Goal: Information Seeking & Learning: Learn about a topic

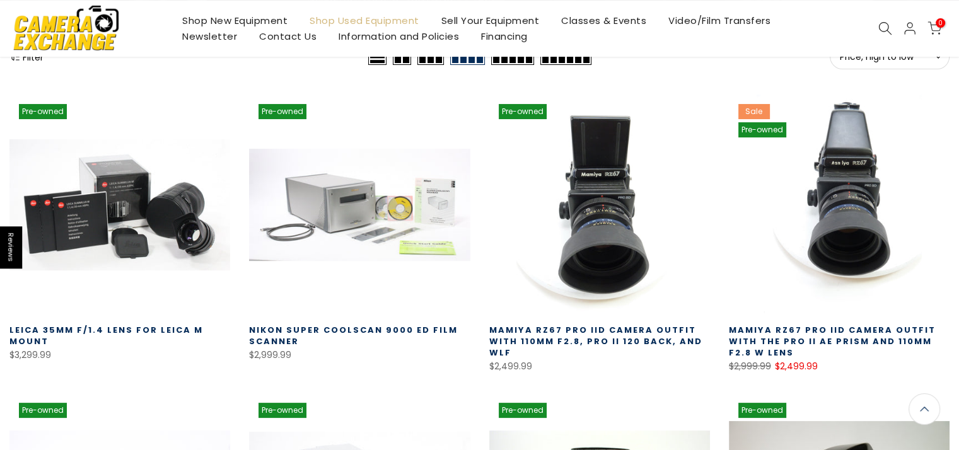
scroll to position [188, 0]
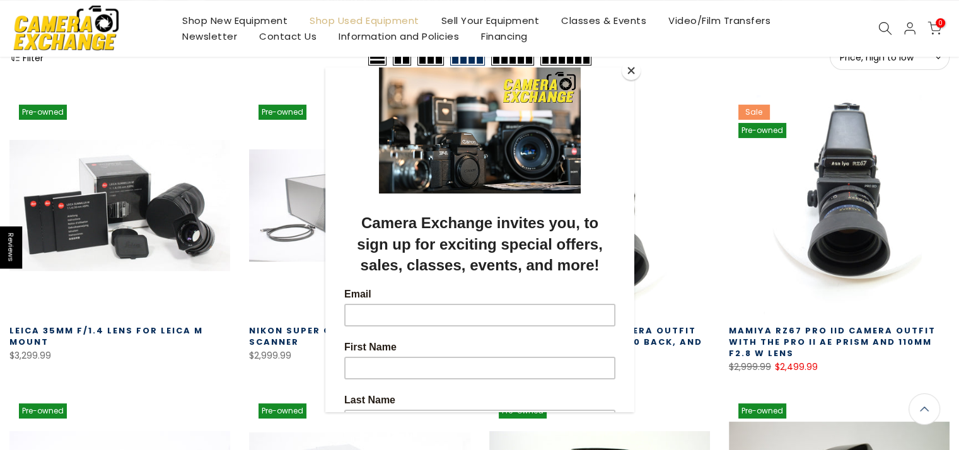
click at [627, 68] on button "Close" at bounding box center [631, 70] width 19 height 19
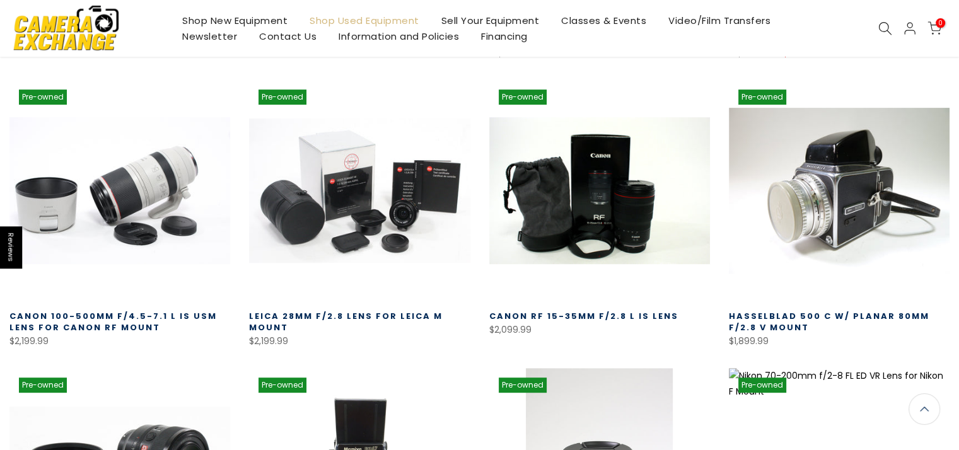
scroll to position [504, 0]
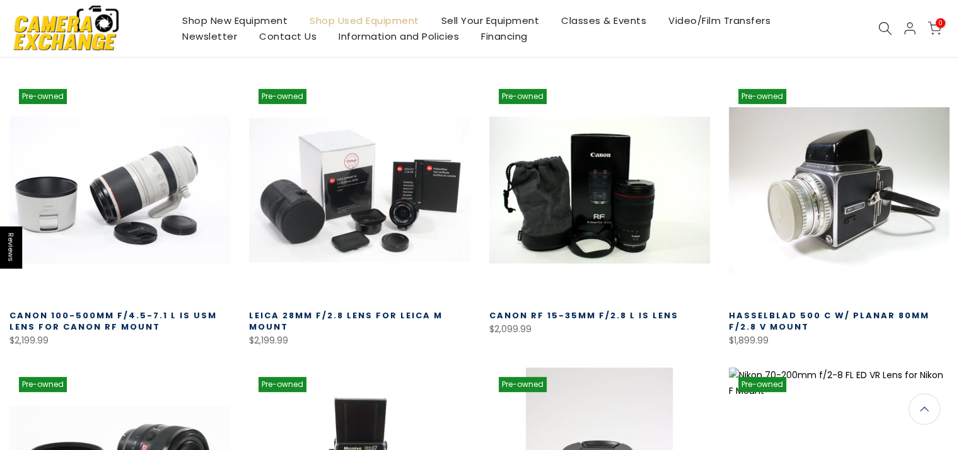
click at [847, 216] on link at bounding box center [839, 189] width 221 height 221
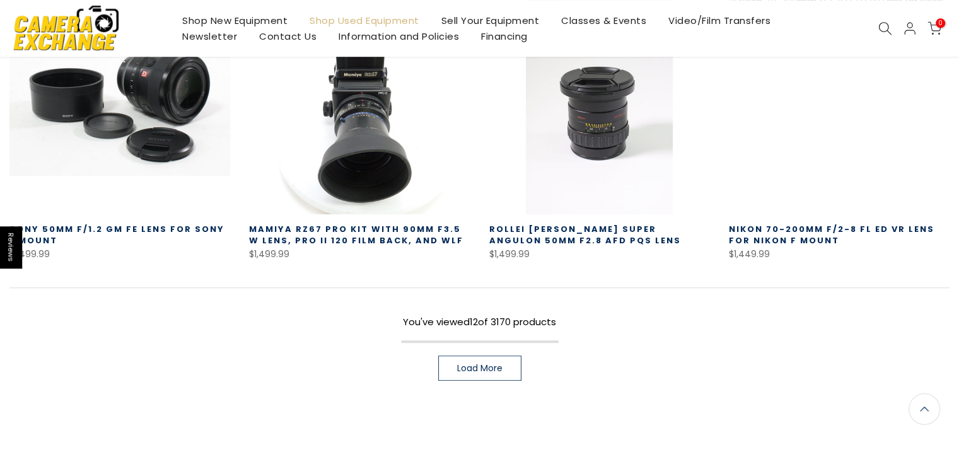
scroll to position [1009, 0]
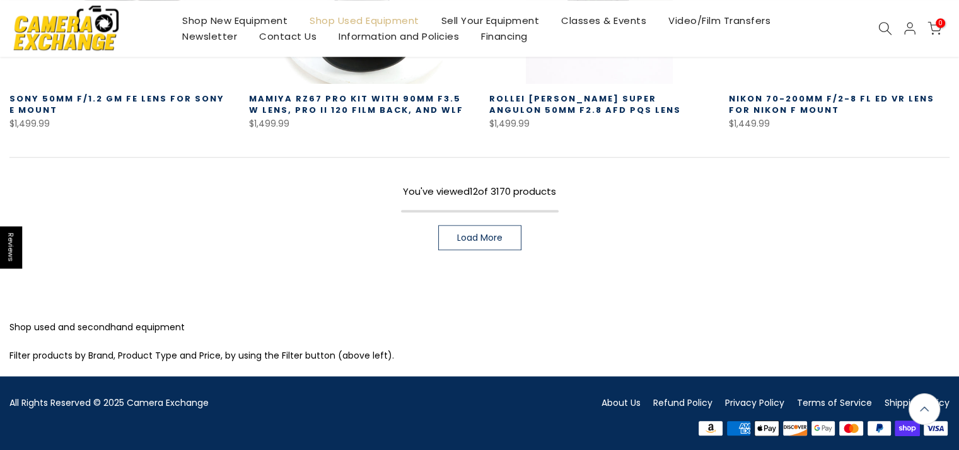
click at [504, 242] on link "Load More" at bounding box center [479, 237] width 83 height 25
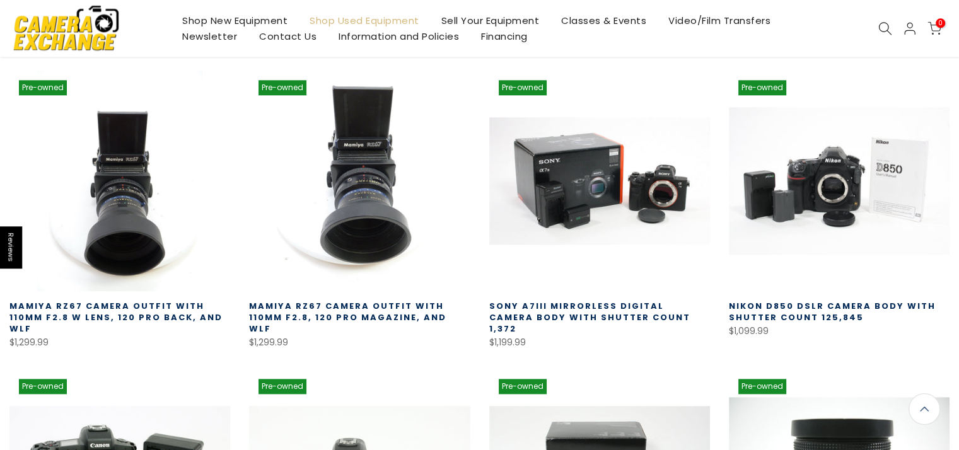
scroll to position [1386, 0]
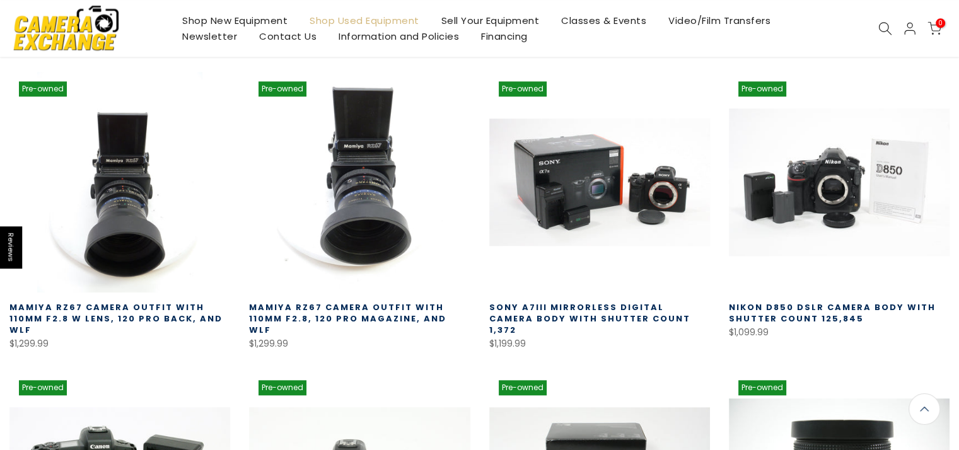
click at [542, 130] on link at bounding box center [599, 182] width 221 height 221
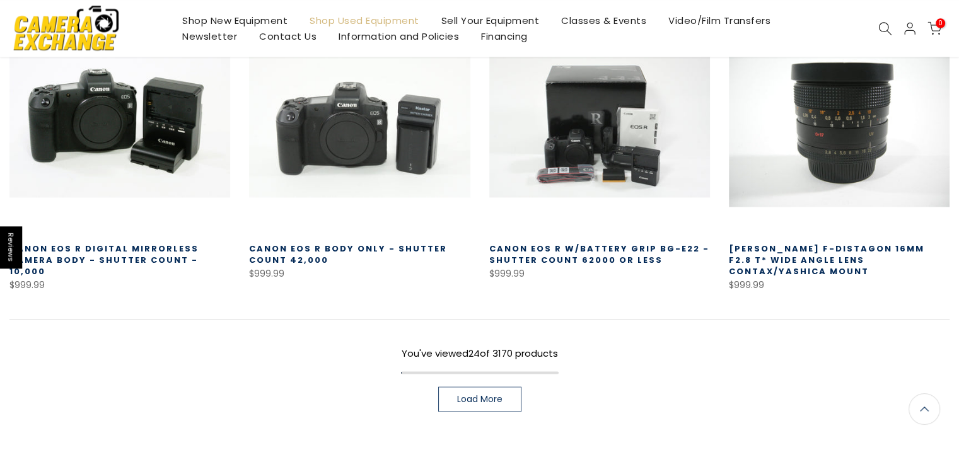
scroll to position [1765, 0]
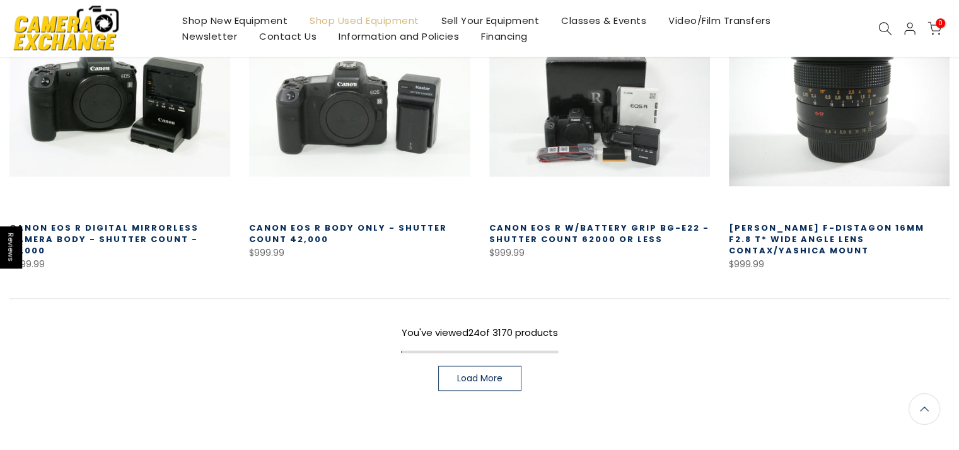
click at [504, 366] on link "Load More" at bounding box center [479, 378] width 83 height 25
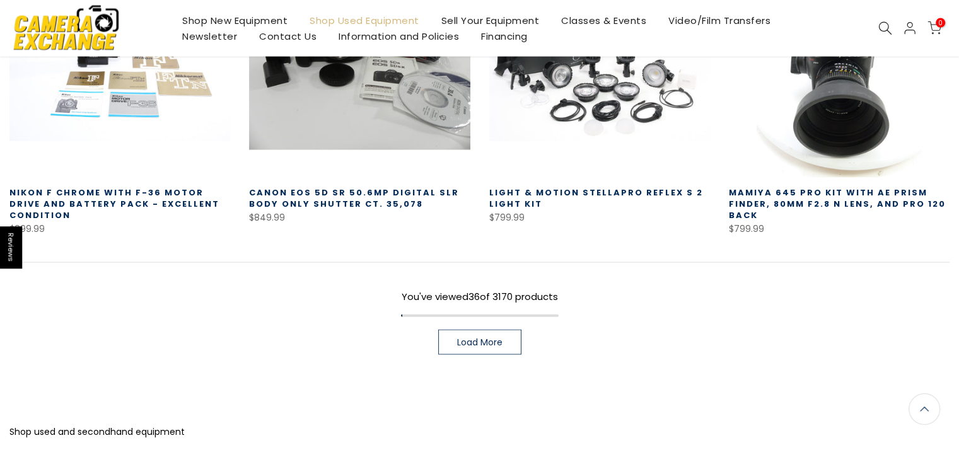
scroll to position [2774, 0]
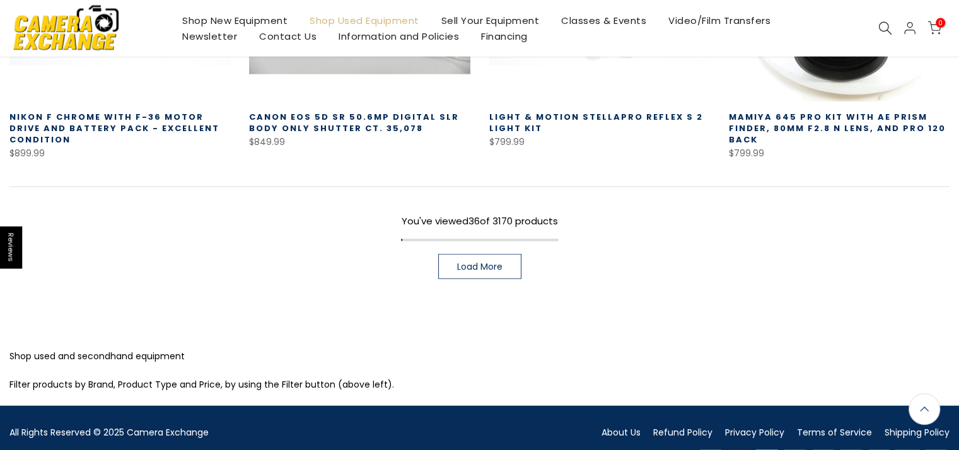
click at [472, 262] on span "Load More" at bounding box center [479, 266] width 45 height 9
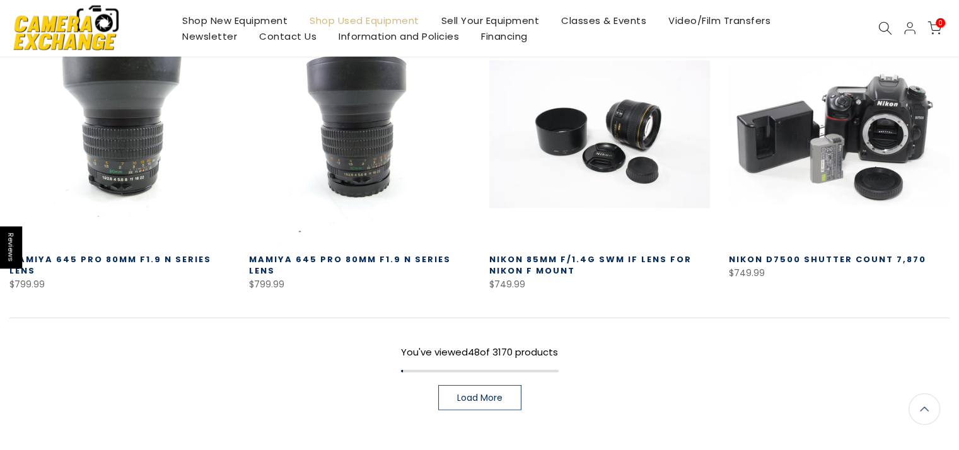
scroll to position [3593, 0]
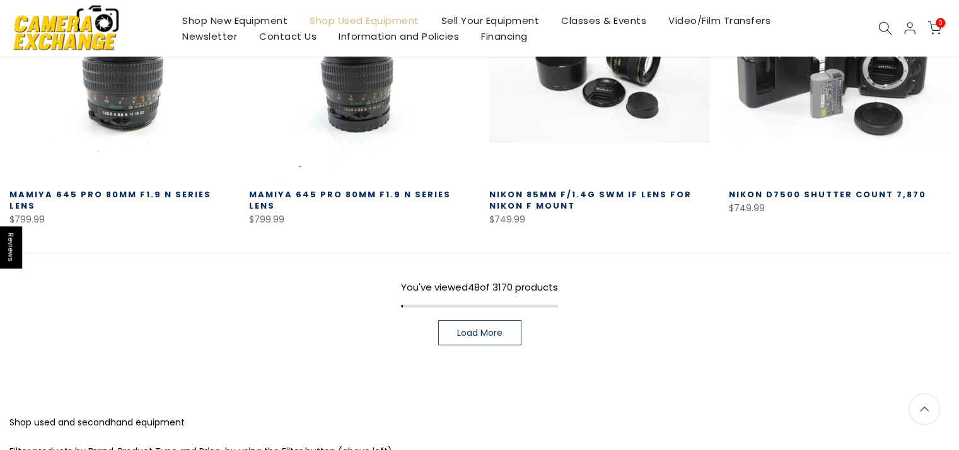
click at [481, 285] on div "You've viewed 48 of 3170 products Load More" at bounding box center [479, 299] width 940 height 93
click at [481, 328] on span "Load More" at bounding box center [479, 332] width 45 height 9
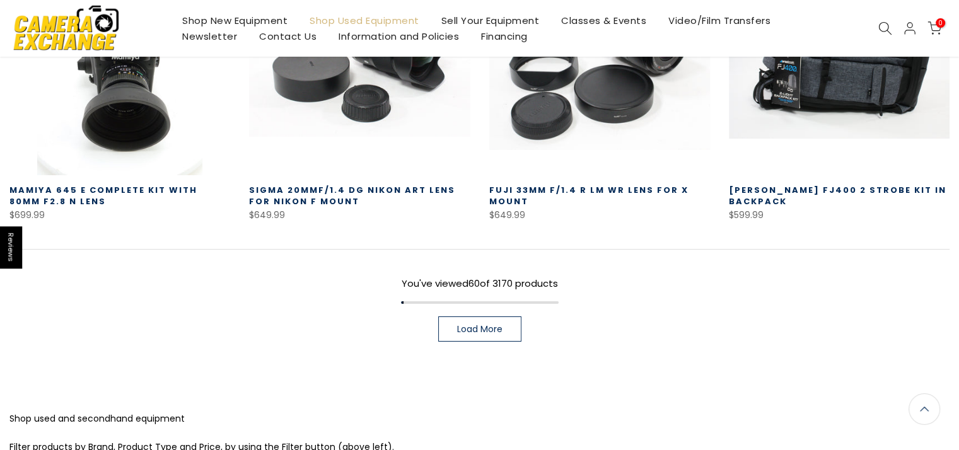
scroll to position [4474, 0]
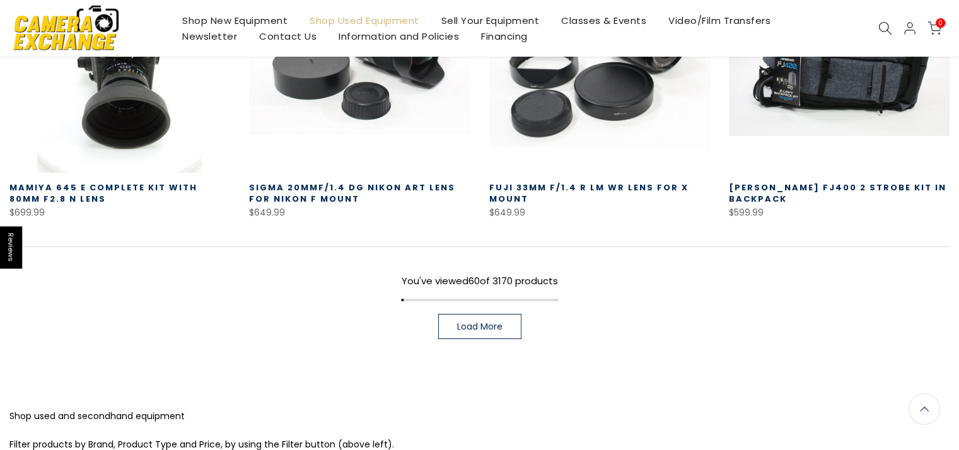
click at [513, 314] on link "Load More" at bounding box center [479, 326] width 83 height 25
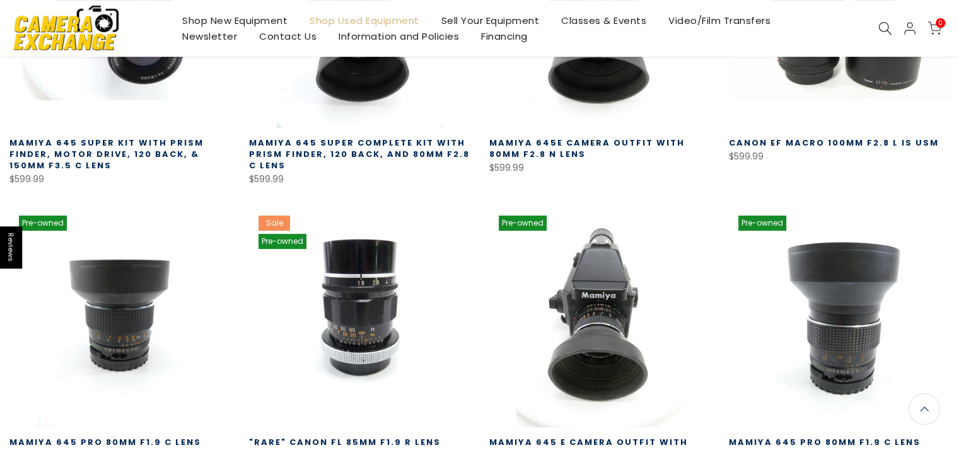
scroll to position [5358, 0]
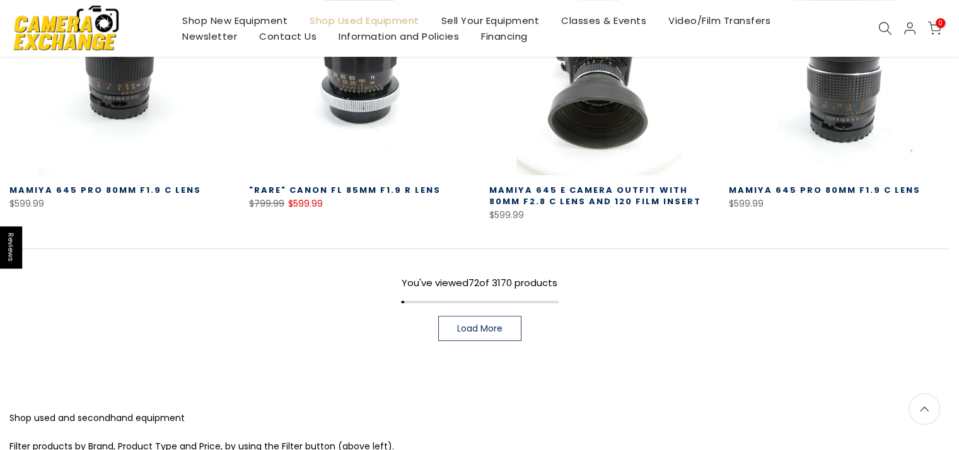
click at [497, 324] on span "Load More" at bounding box center [479, 328] width 45 height 9
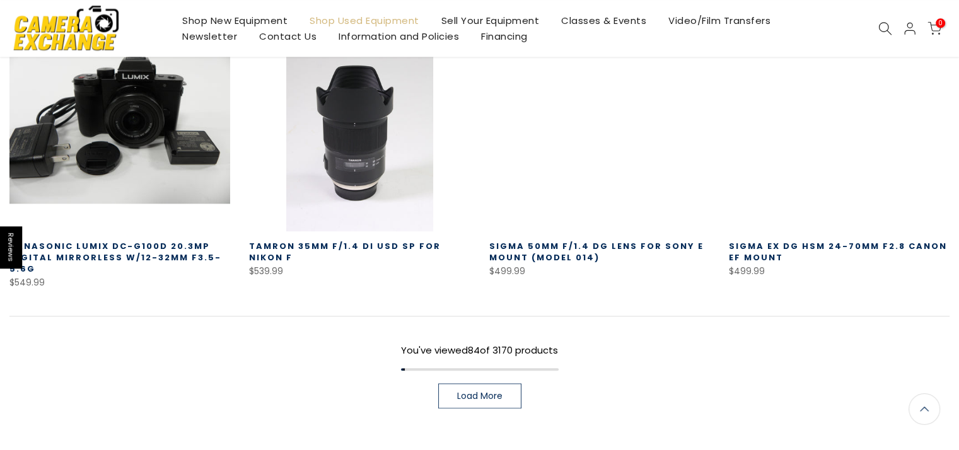
scroll to position [6178, 0]
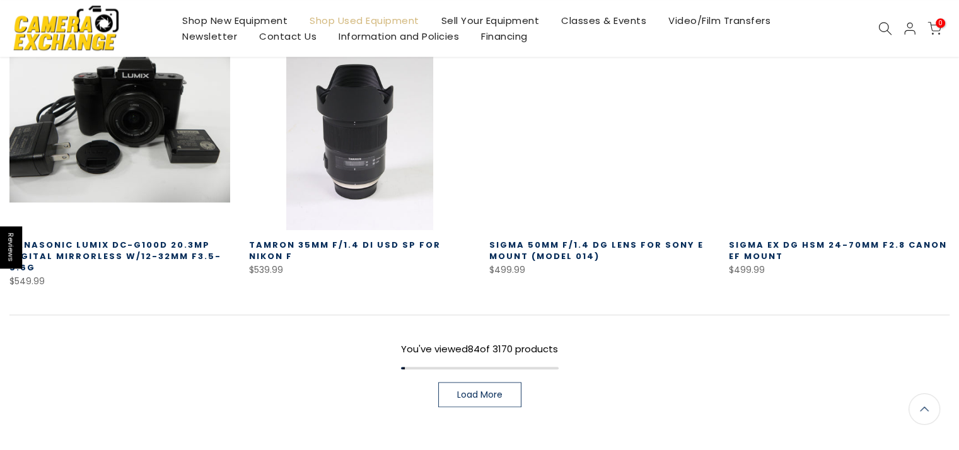
click at [492, 382] on link "Load More" at bounding box center [479, 394] width 83 height 25
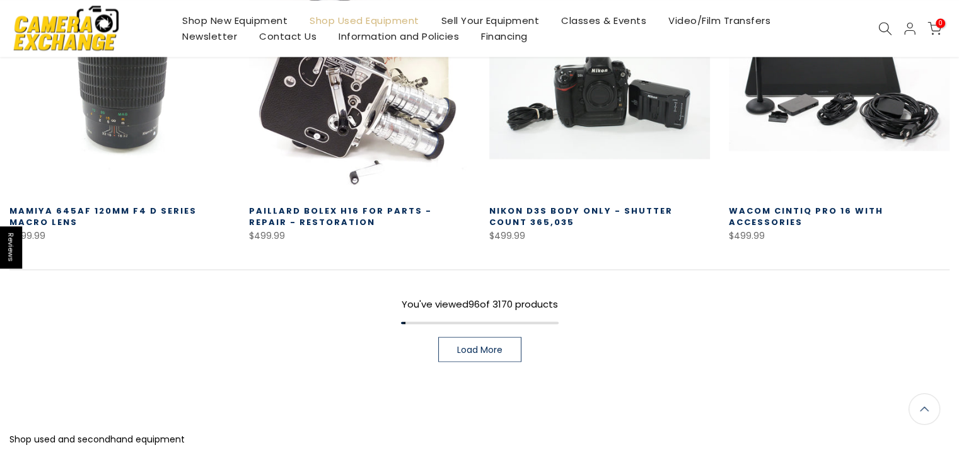
scroll to position [7123, 0]
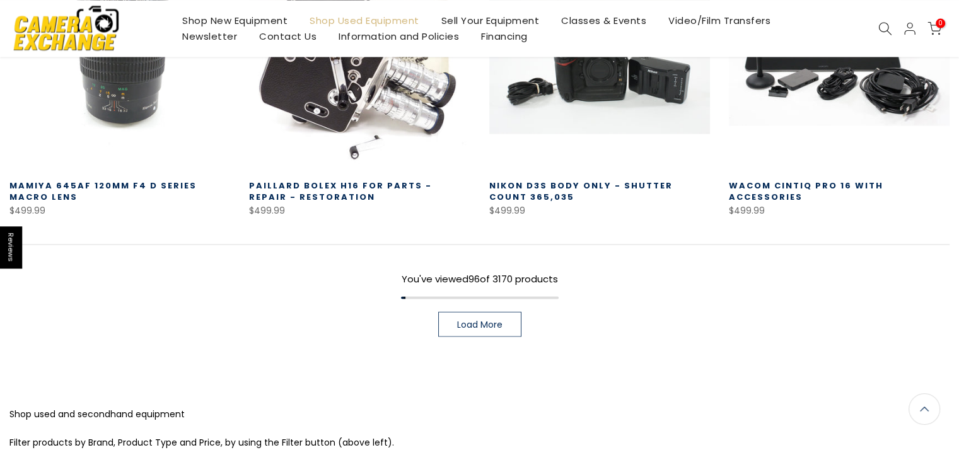
click at [470, 320] on span "Load More" at bounding box center [479, 324] width 45 height 9
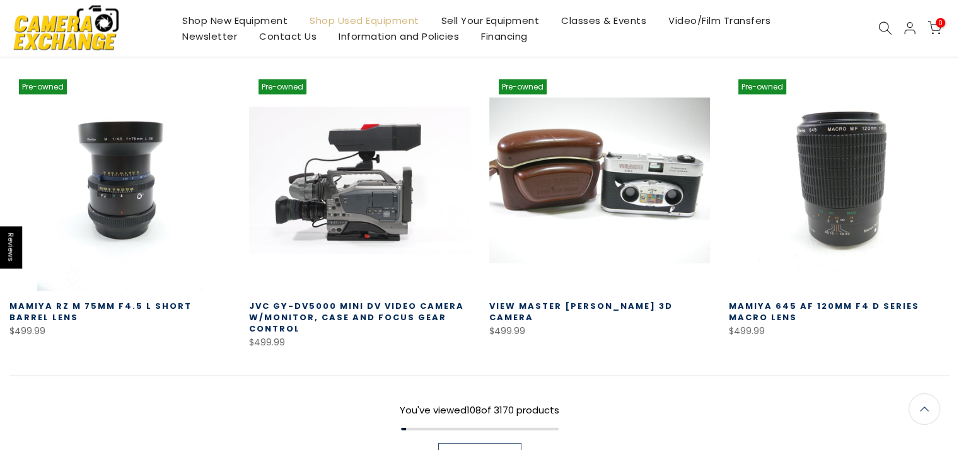
scroll to position [7880, 0]
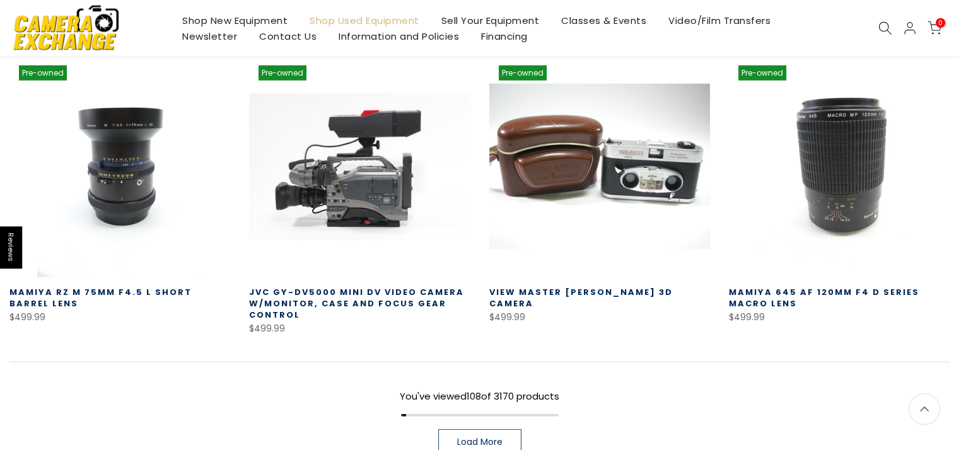
click at [499, 437] on span "Load More" at bounding box center [479, 441] width 45 height 9
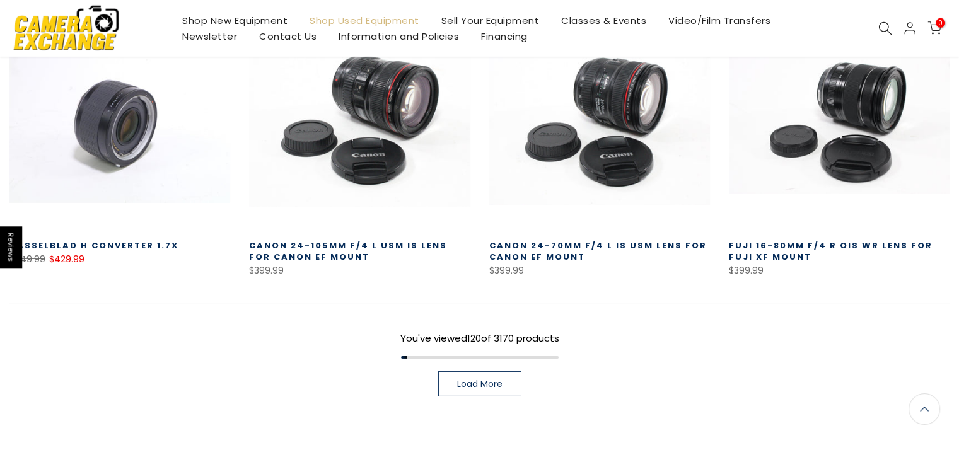
scroll to position [8825, 0]
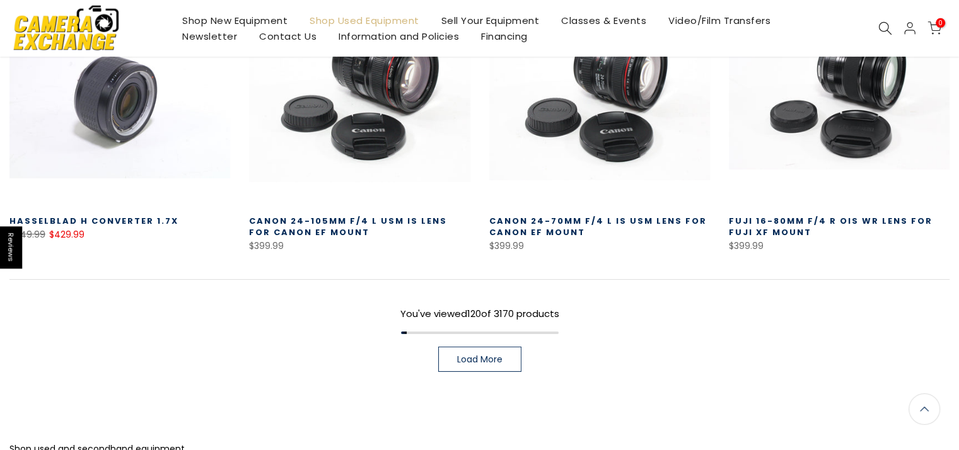
click at [463, 355] on span "Load More" at bounding box center [479, 359] width 45 height 9
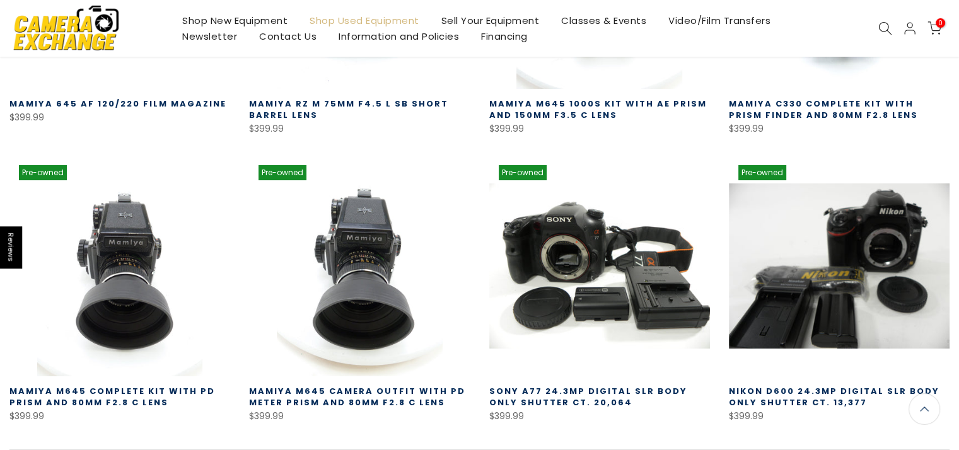
scroll to position [9771, 0]
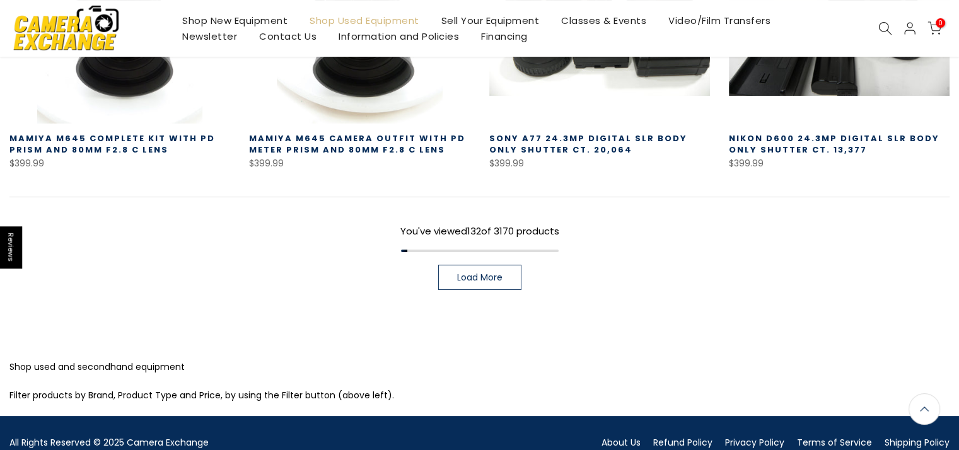
click at [463, 273] on span "Load More" at bounding box center [479, 277] width 45 height 9
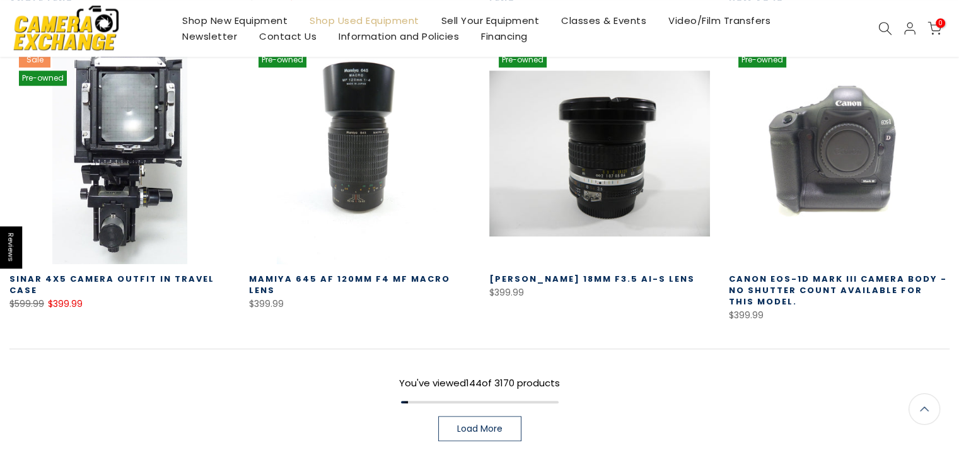
scroll to position [10526, 0]
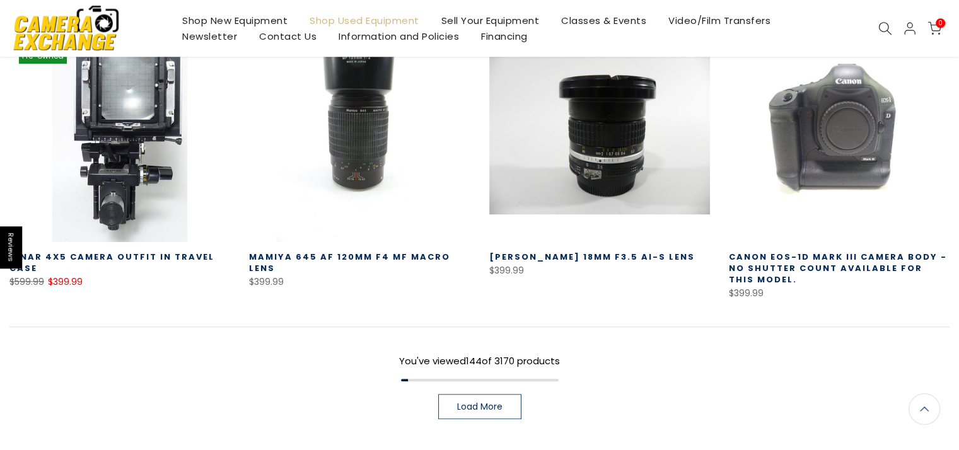
click at [502, 394] on link "Load More" at bounding box center [479, 406] width 83 height 25
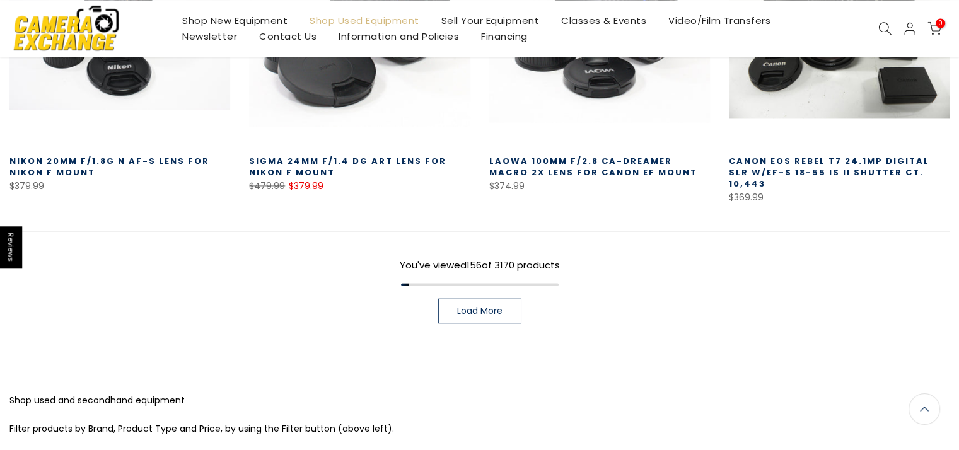
scroll to position [11520, 0]
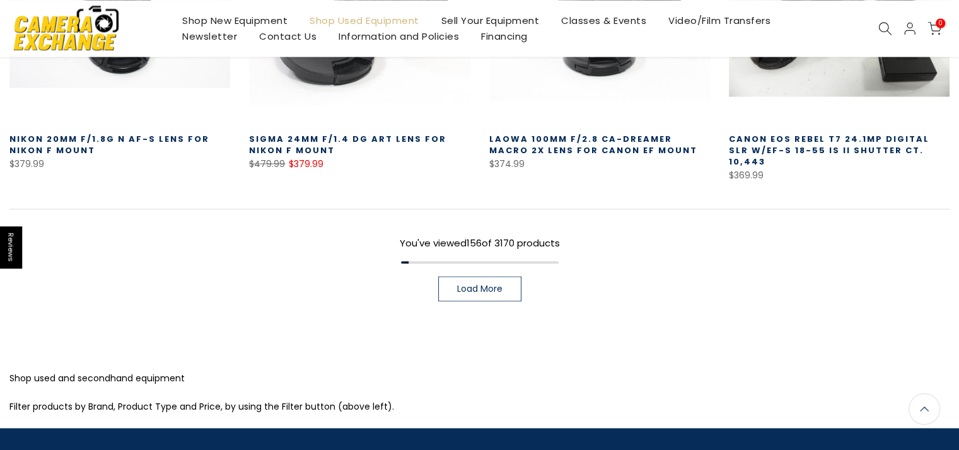
click at [483, 284] on span "Load More" at bounding box center [479, 288] width 45 height 9
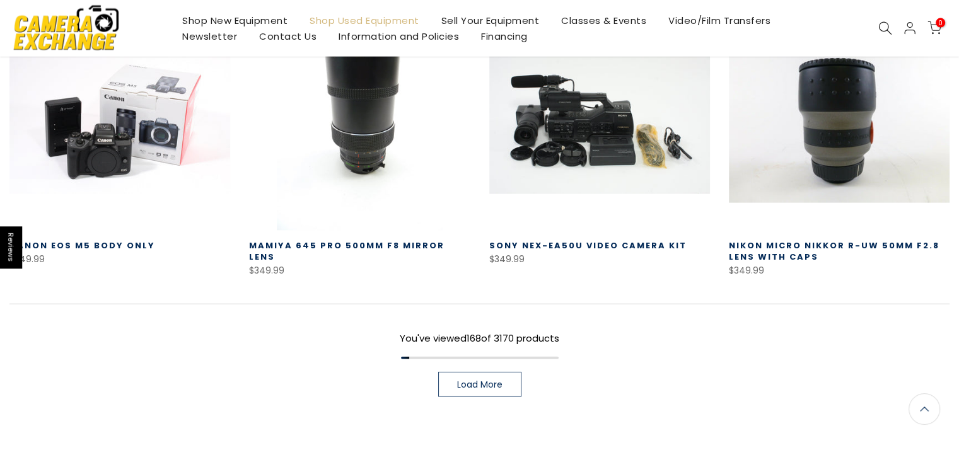
scroll to position [12277, 0]
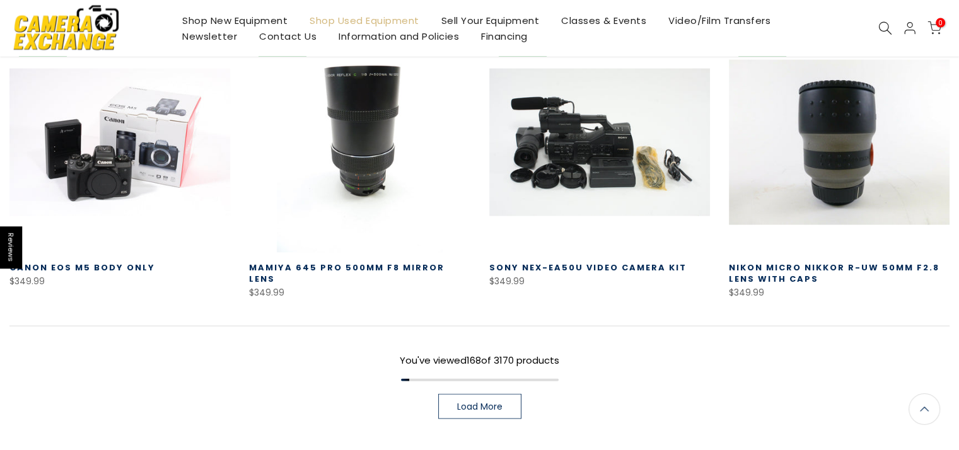
click at [500, 402] on span "Load More" at bounding box center [479, 406] width 45 height 9
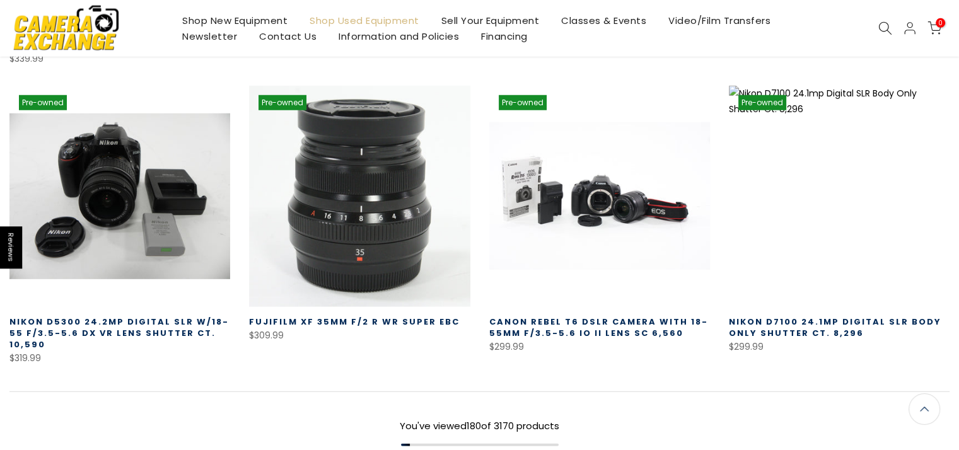
scroll to position [13221, 0]
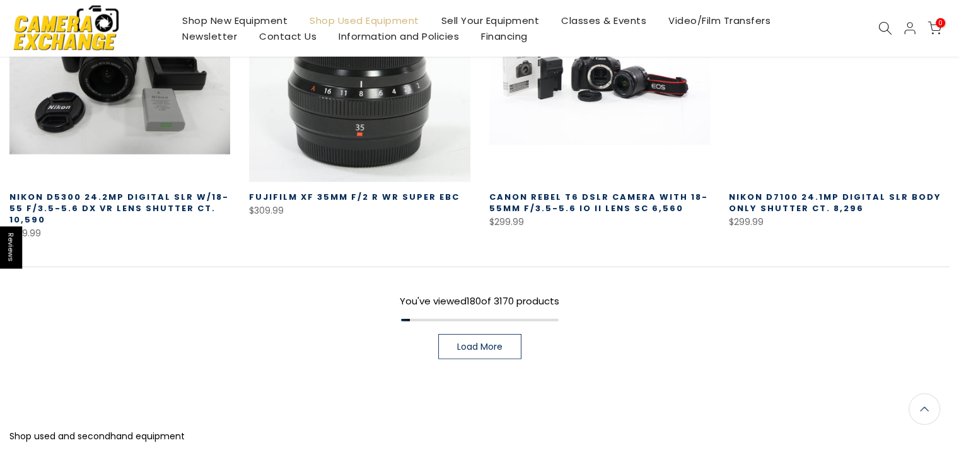
click at [502, 334] on link "Load More" at bounding box center [479, 346] width 83 height 25
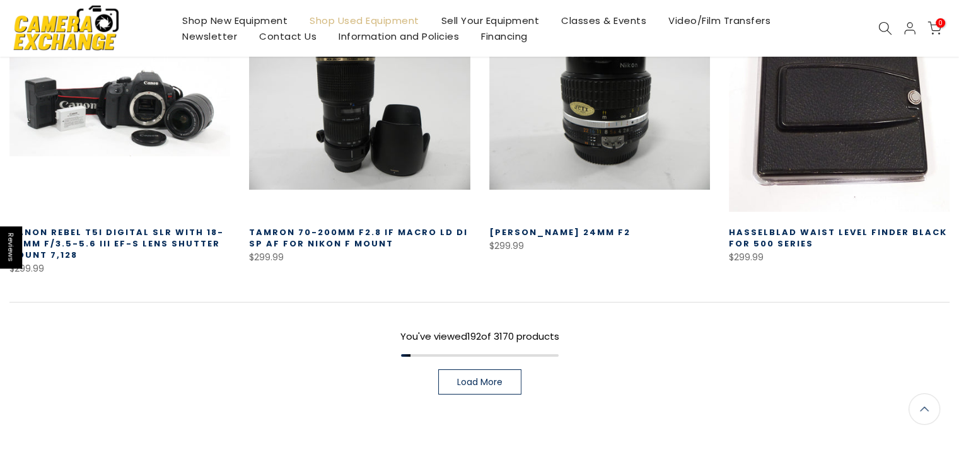
scroll to position [14105, 0]
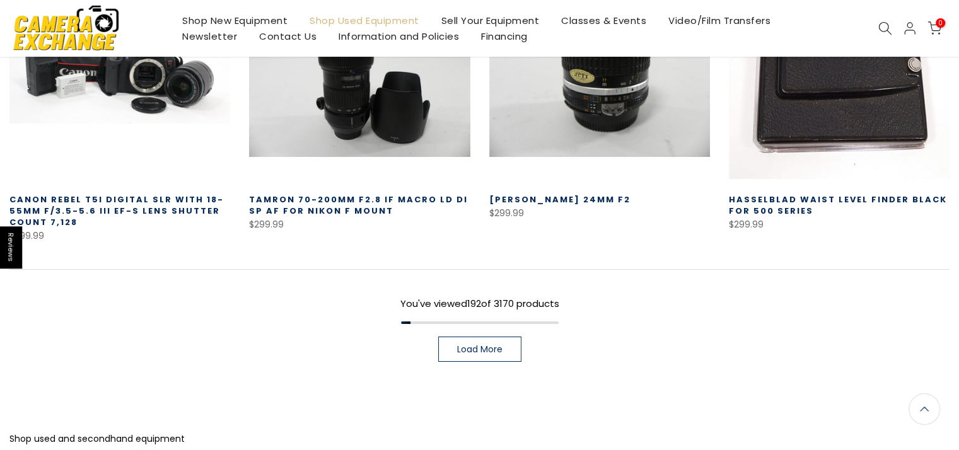
click at [458, 337] on link "Load More" at bounding box center [479, 349] width 83 height 25
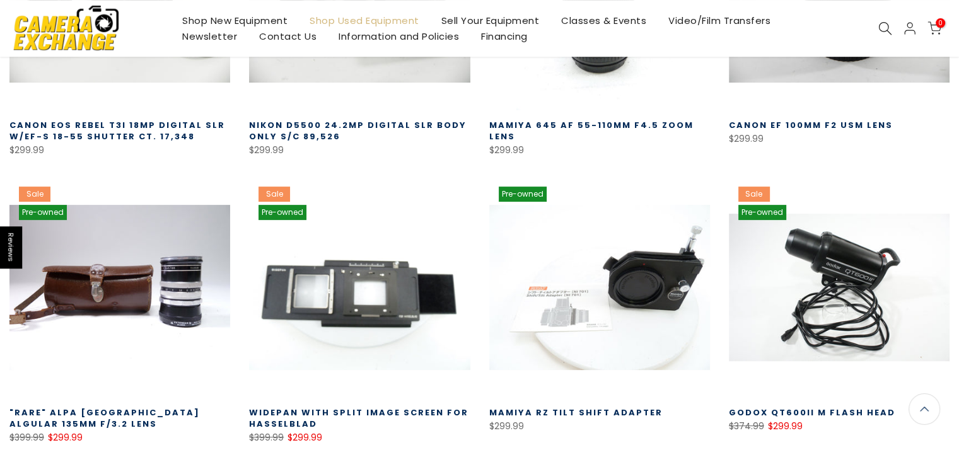
scroll to position [14923, 0]
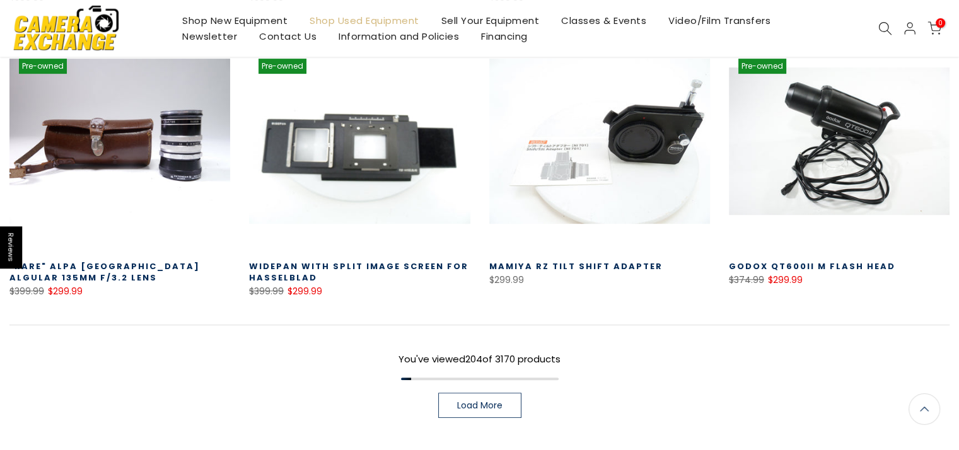
click at [494, 393] on link "Load More" at bounding box center [479, 405] width 83 height 25
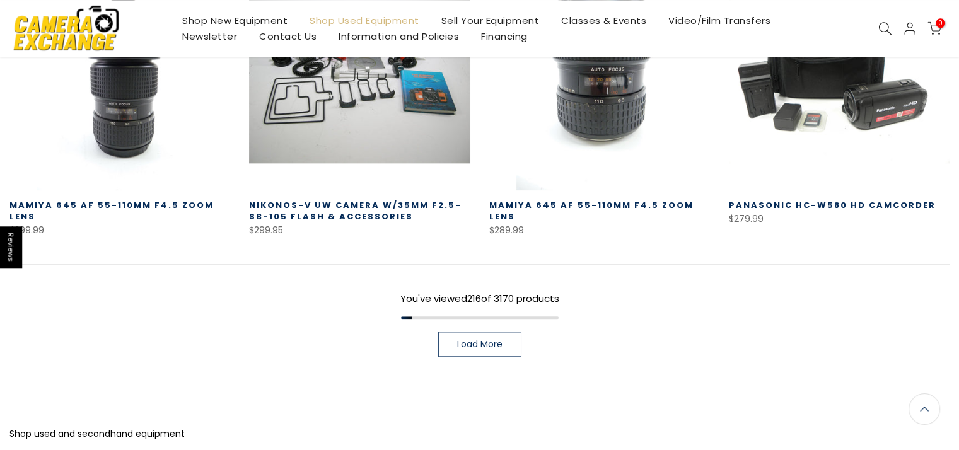
scroll to position [15868, 0]
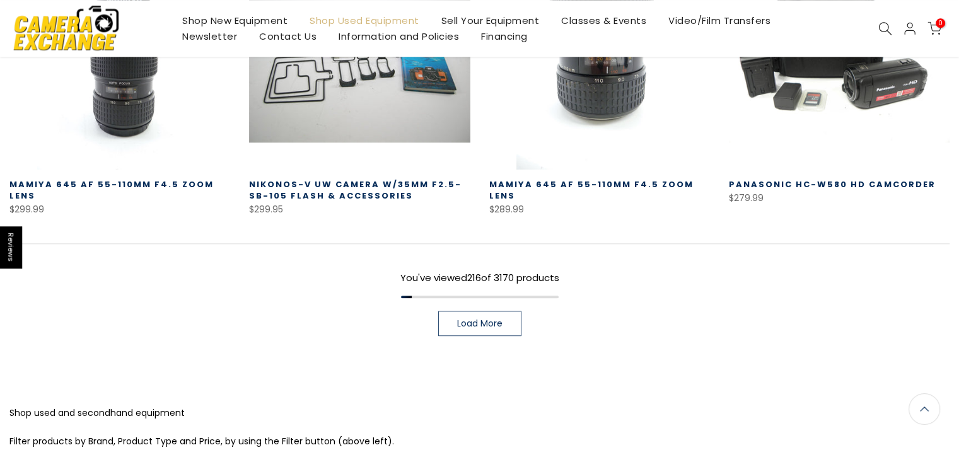
click at [489, 319] on span "Load More" at bounding box center [479, 323] width 45 height 9
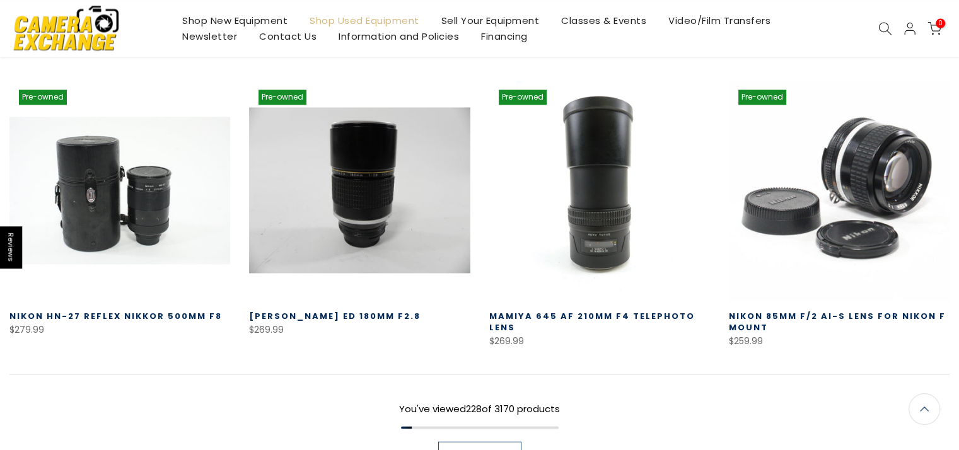
scroll to position [16626, 0]
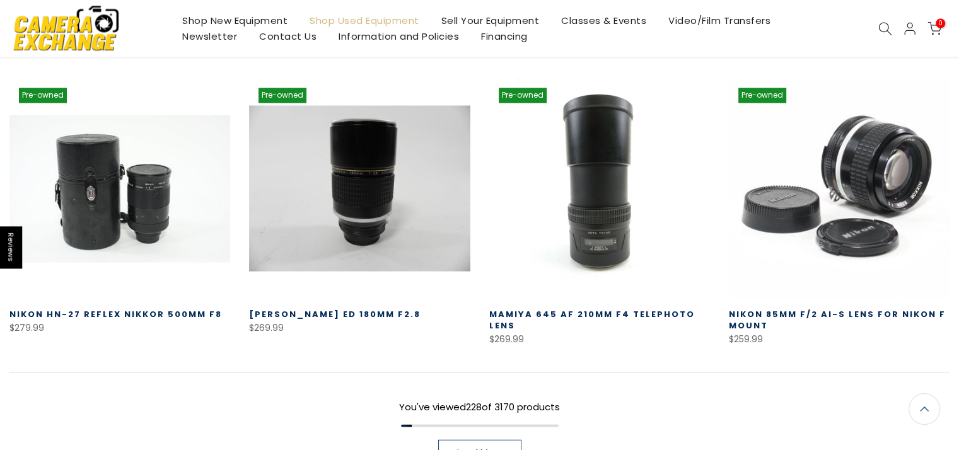
click at [461, 439] on link "Load More" at bounding box center [479, 451] width 83 height 25
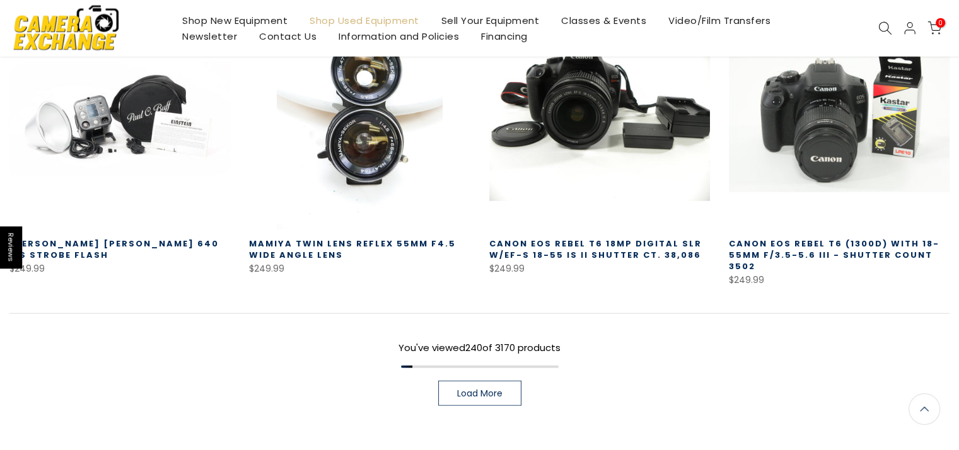
scroll to position [17573, 0]
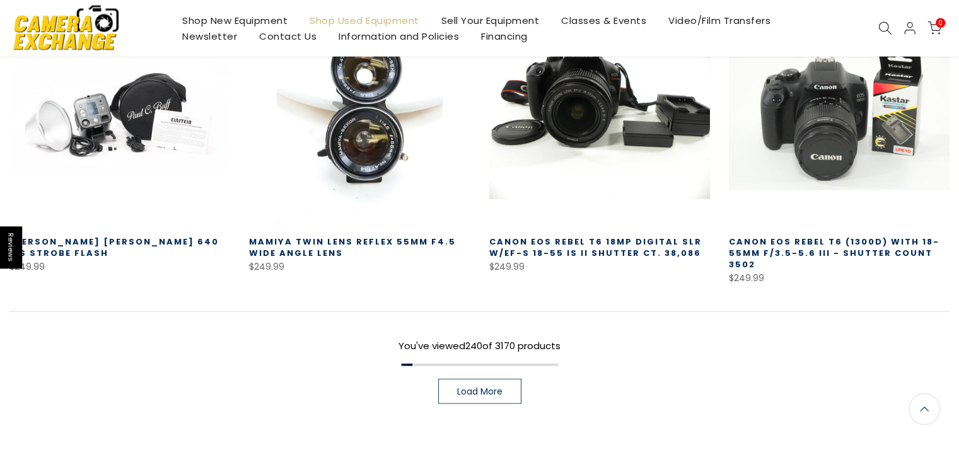
click at [441, 379] on link "Load More" at bounding box center [479, 391] width 83 height 25
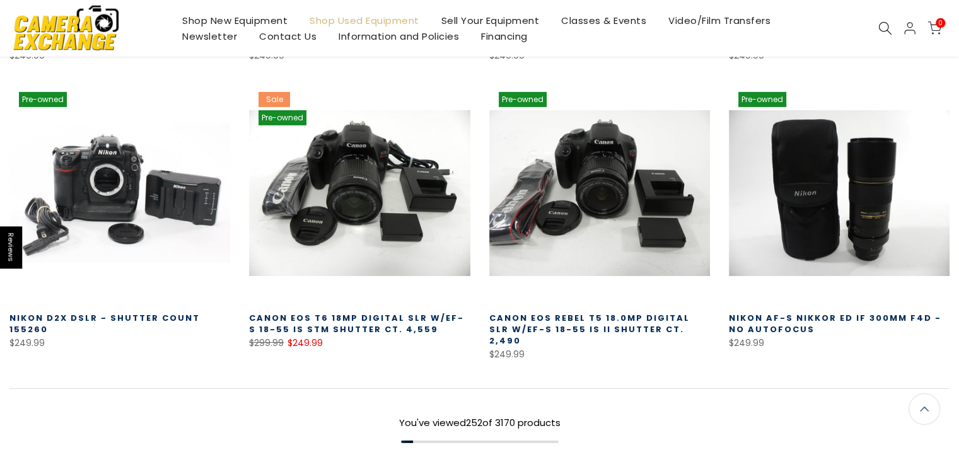
scroll to position [18516, 0]
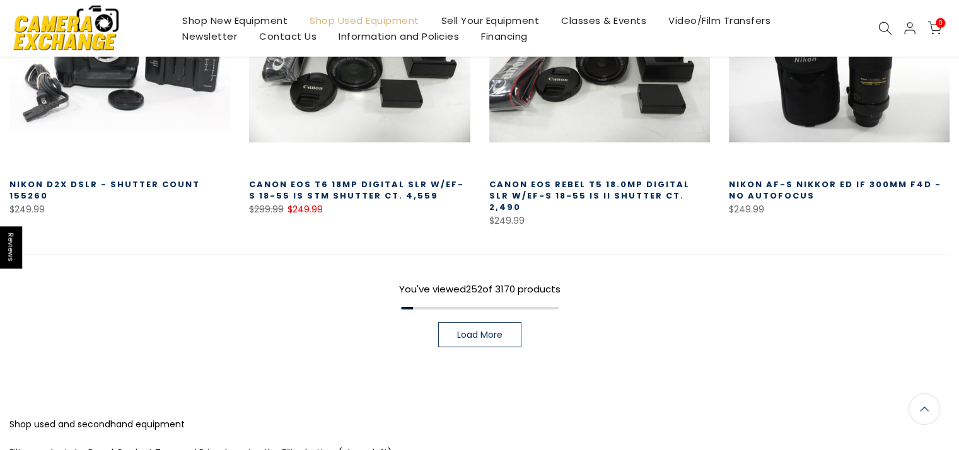
click at [468, 330] on span "Load More" at bounding box center [479, 334] width 45 height 9
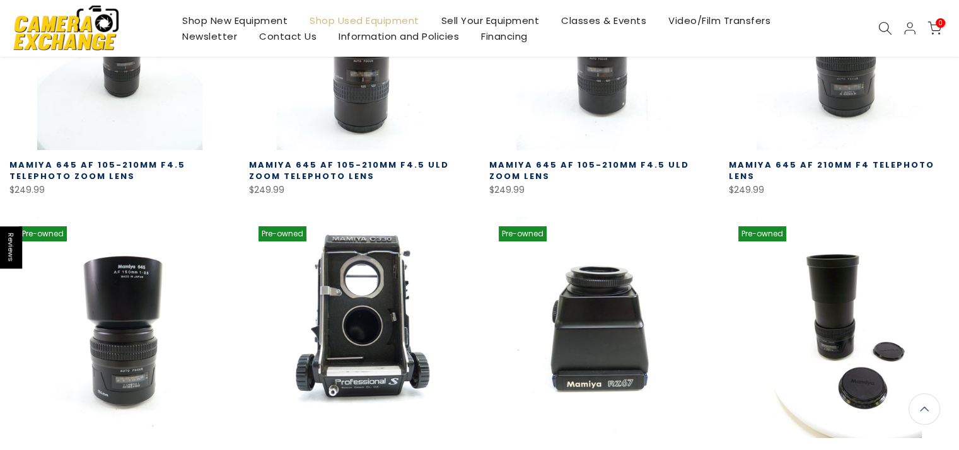
scroll to position [19271, 0]
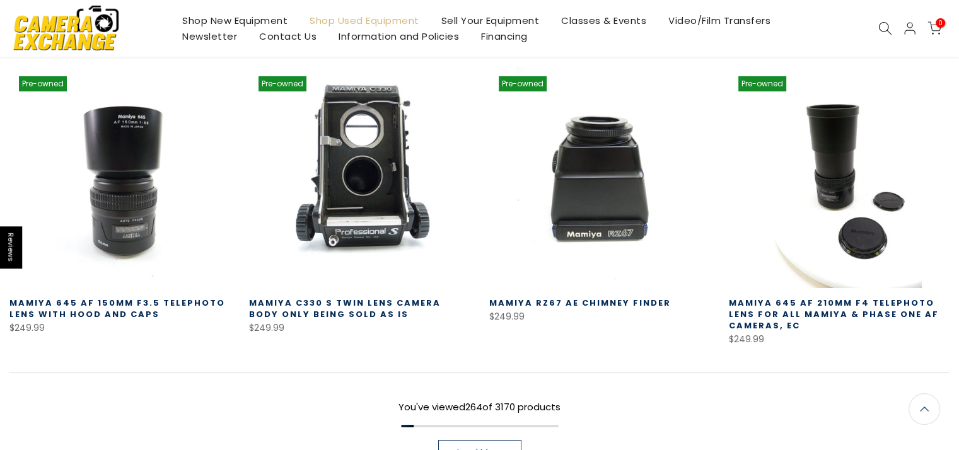
click at [443, 440] on link "Load More" at bounding box center [479, 452] width 83 height 25
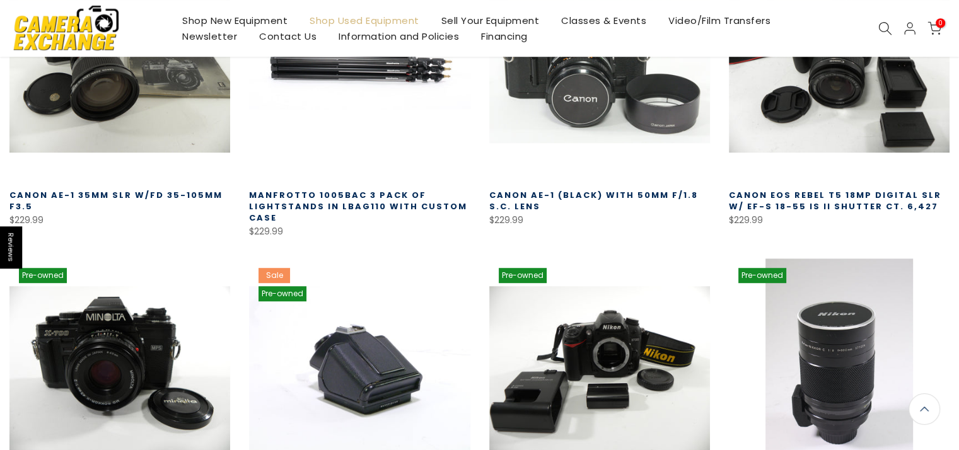
scroll to position [19965, 0]
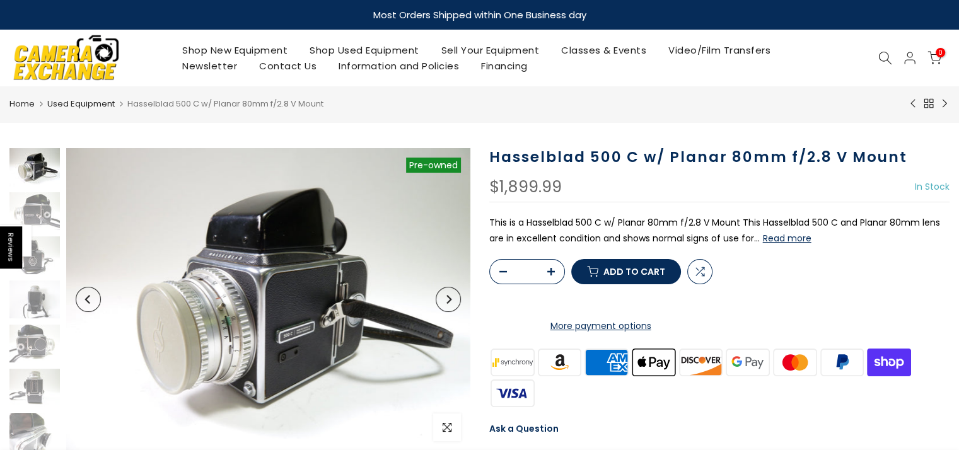
click at [778, 238] on button "Read more" at bounding box center [787, 238] width 49 height 11
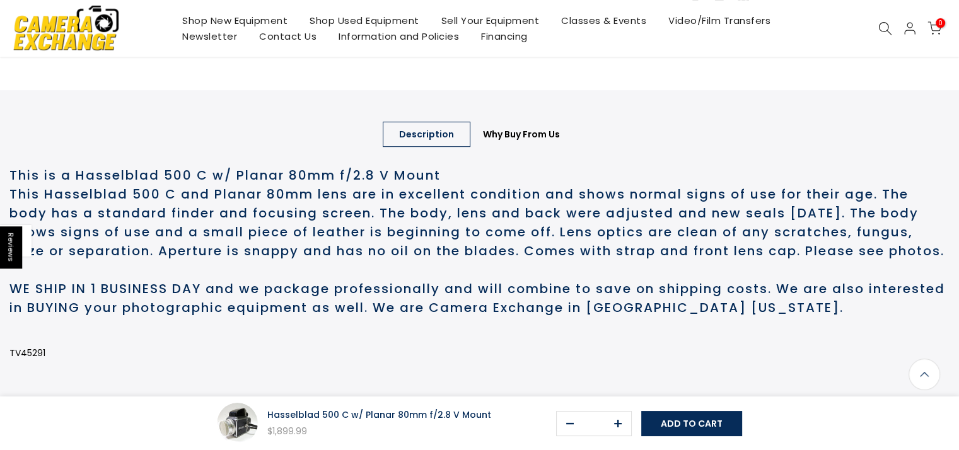
scroll to position [550, 0]
click at [444, 146] on link "Description" at bounding box center [427, 133] width 88 height 25
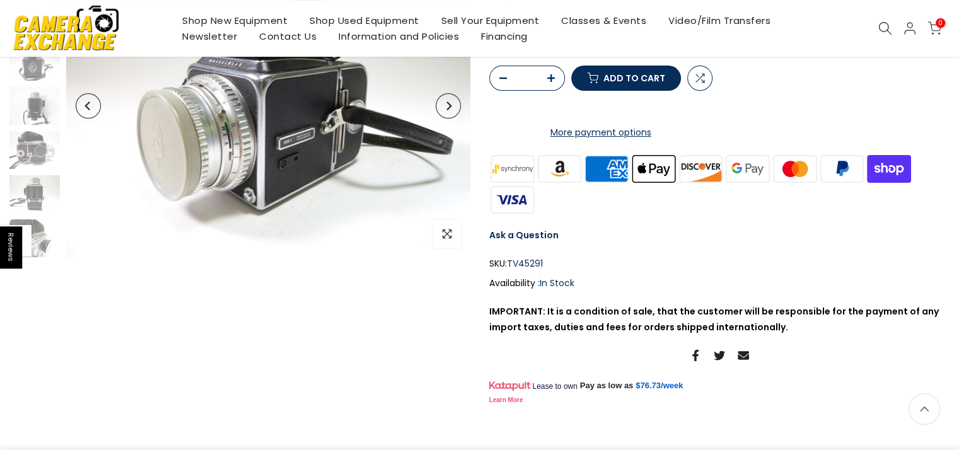
scroll to position [171, 0]
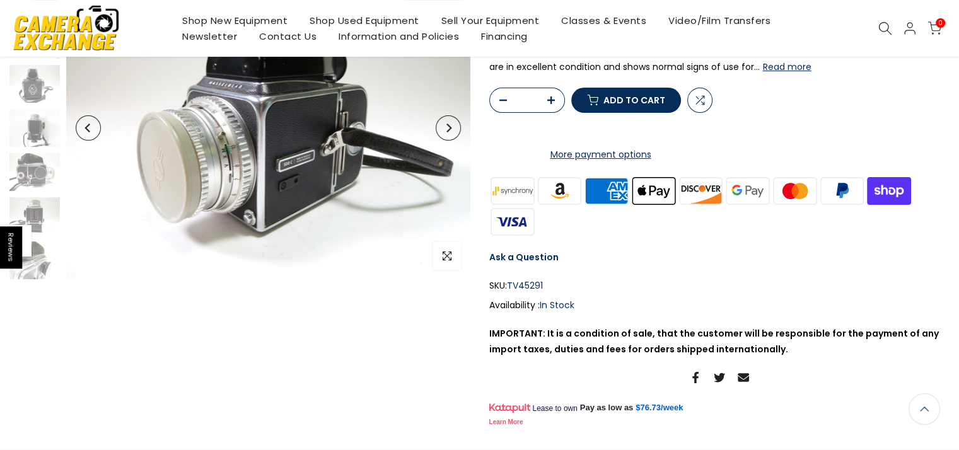
click at [446, 126] on icon "Next" at bounding box center [448, 128] width 9 height 9
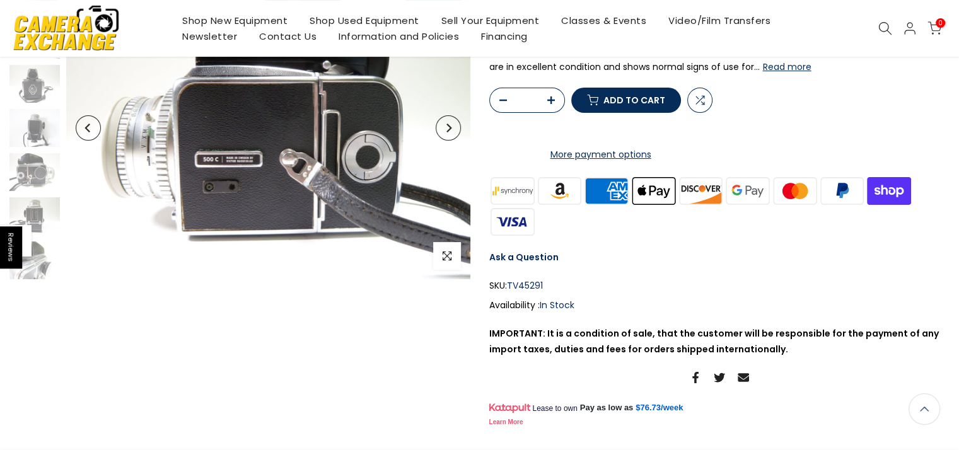
click at [446, 126] on icon "Next" at bounding box center [448, 128] width 9 height 9
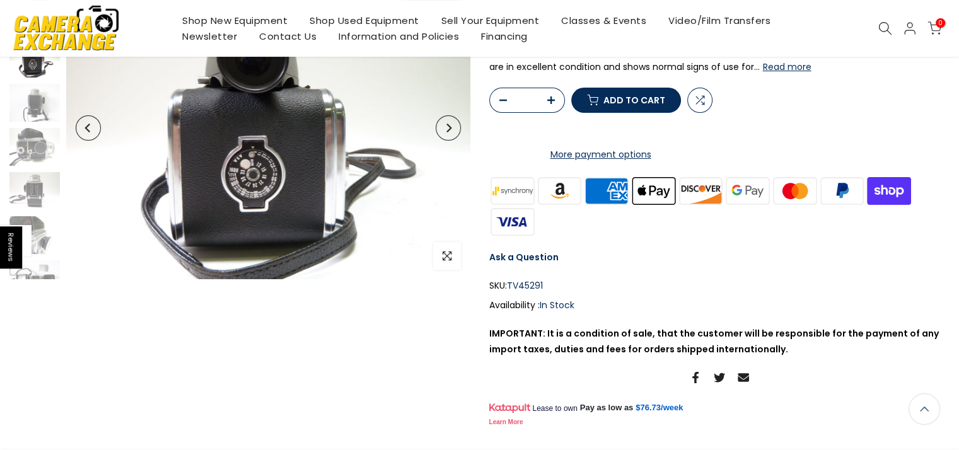
scroll to position [171, 0]
click at [446, 126] on icon "Next" at bounding box center [448, 127] width 9 height 9
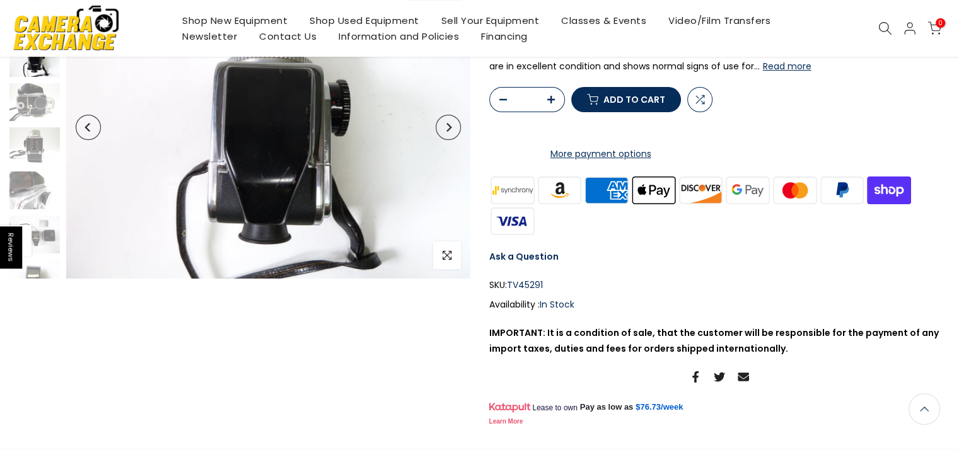
click at [446, 126] on icon "Next" at bounding box center [448, 127] width 9 height 9
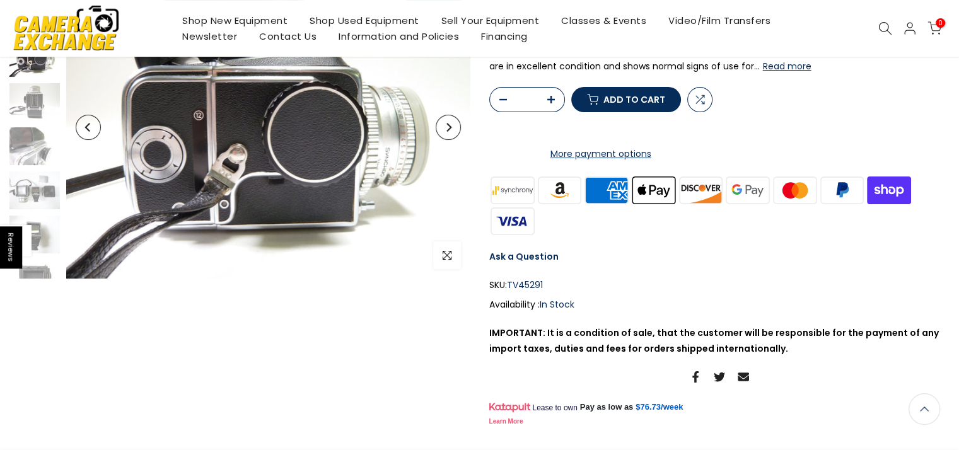
click at [446, 126] on icon "Next" at bounding box center [448, 127] width 9 height 9
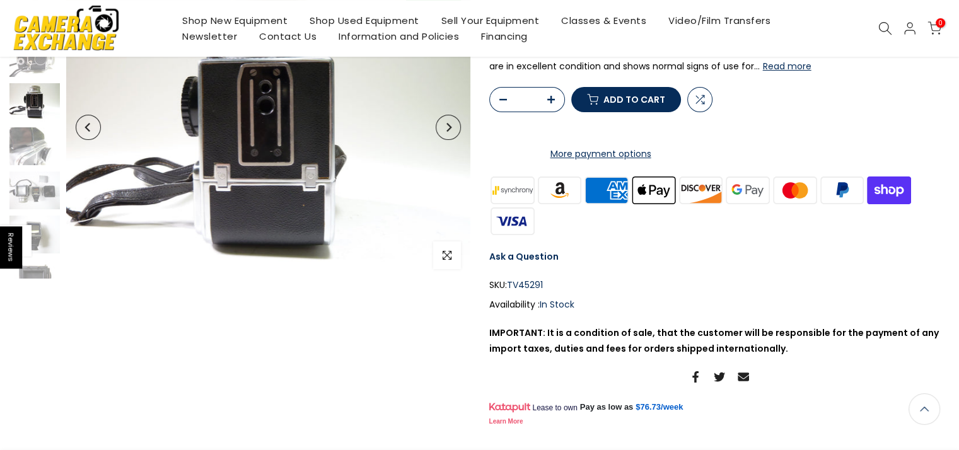
scroll to position [132, 0]
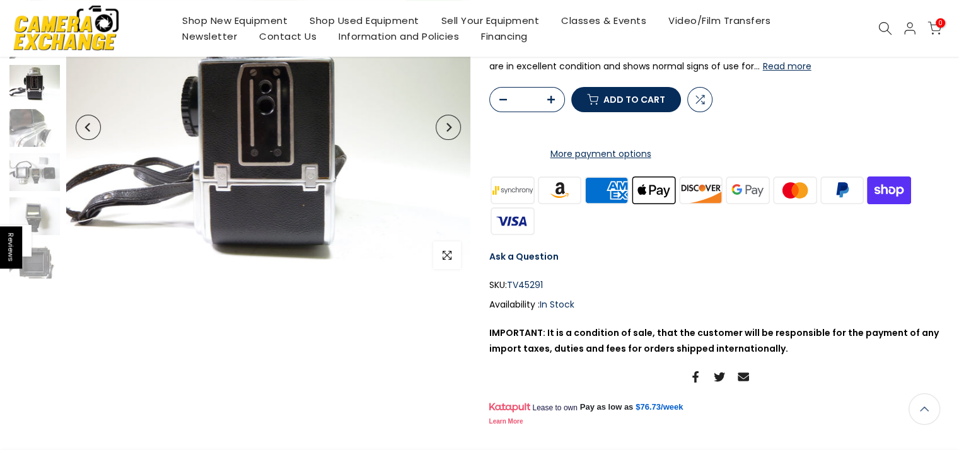
click at [446, 126] on icon "Next" at bounding box center [448, 127] width 9 height 9
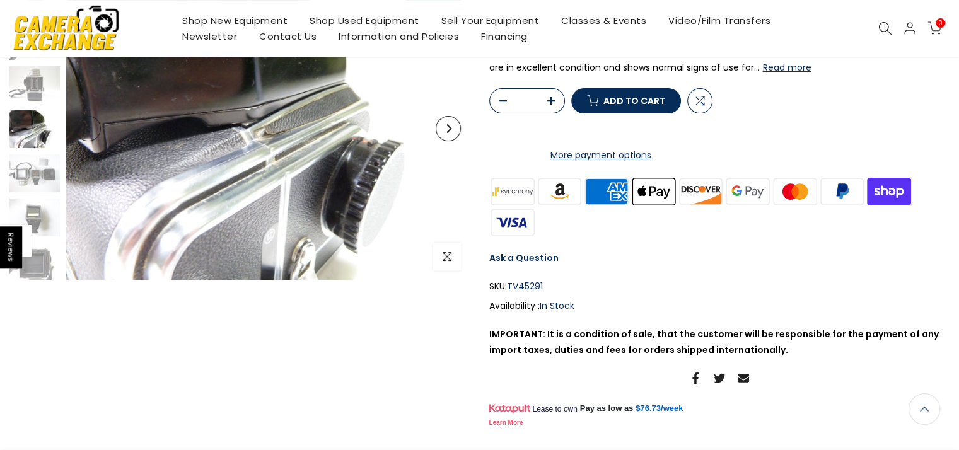
click at [446, 126] on icon "Next" at bounding box center [448, 128] width 9 height 9
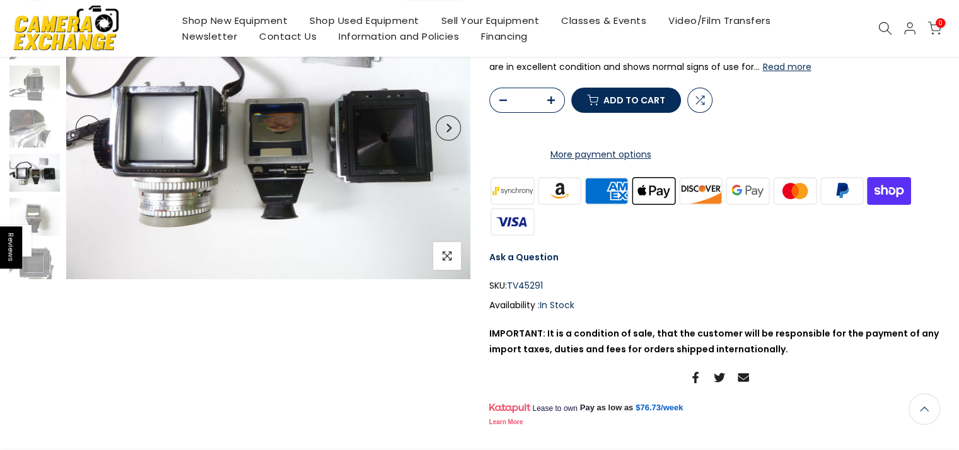
click at [446, 126] on icon "Next" at bounding box center [448, 128] width 9 height 9
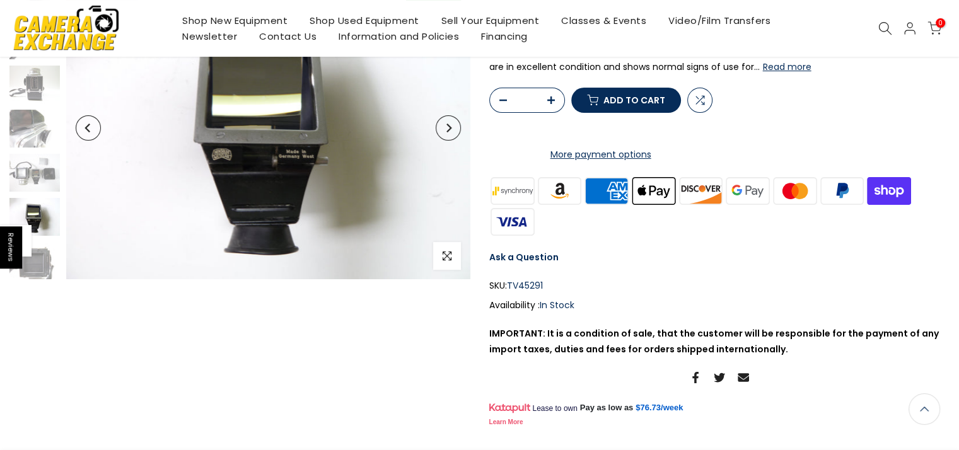
click at [446, 126] on icon "Next" at bounding box center [448, 128] width 9 height 9
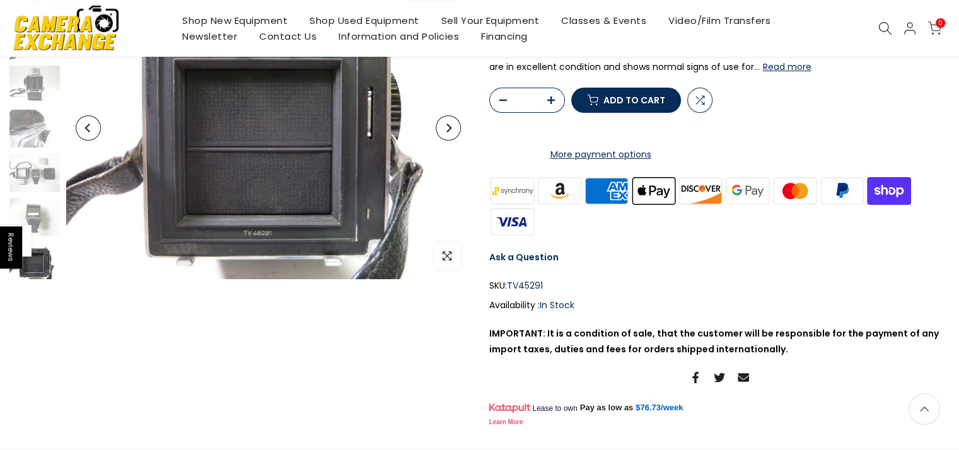
click at [446, 126] on icon "Next" at bounding box center [448, 128] width 9 height 9
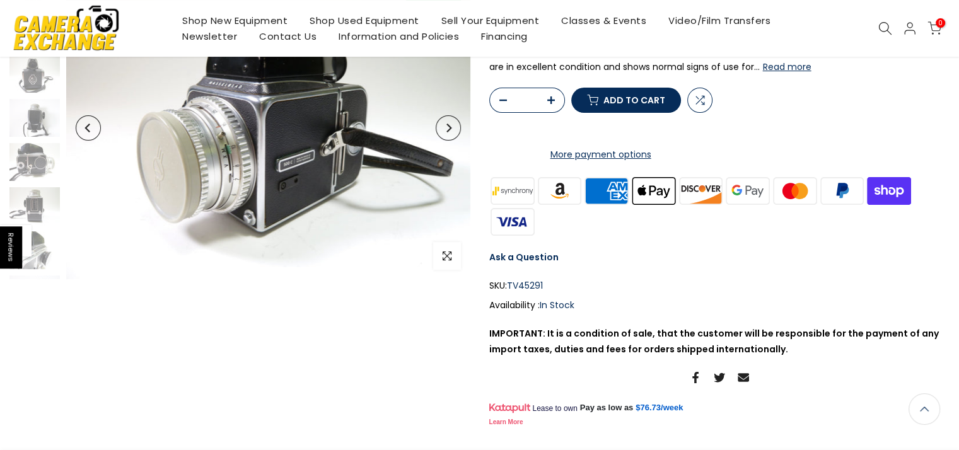
scroll to position [0, 0]
click at [446, 126] on icon "Next" at bounding box center [448, 128] width 9 height 9
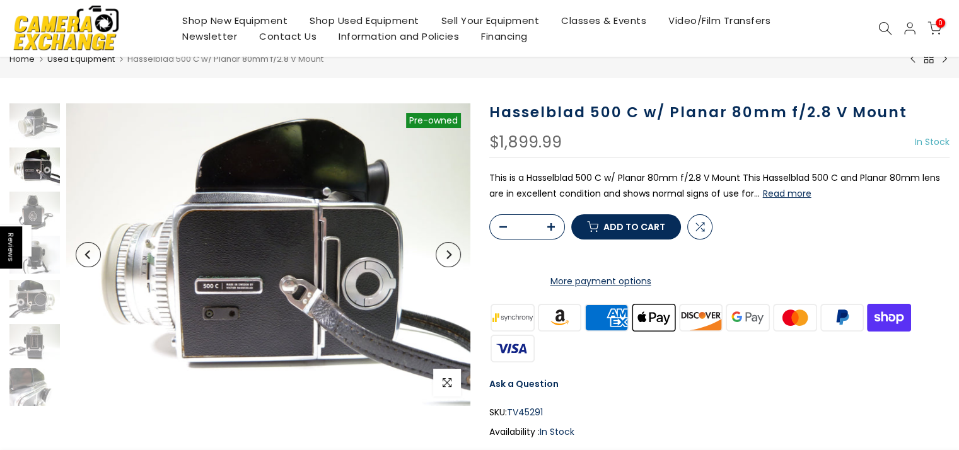
scroll to position [45, 0]
click at [453, 254] on button "Next" at bounding box center [448, 253] width 25 height 25
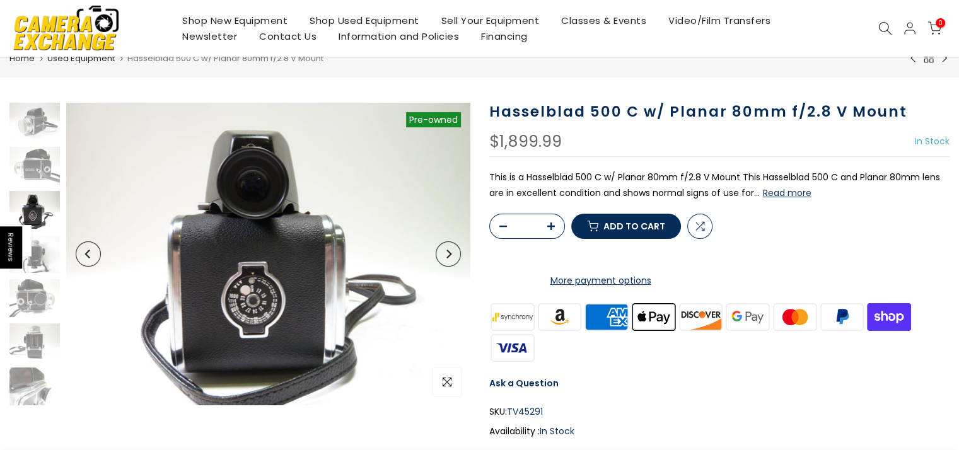
scroll to position [25, 0]
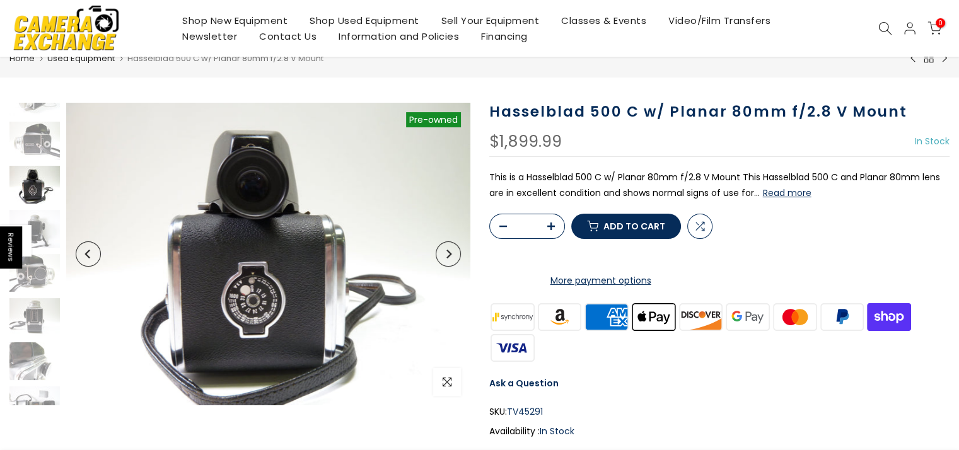
click at [452, 253] on button "Next" at bounding box center [448, 253] width 25 height 25
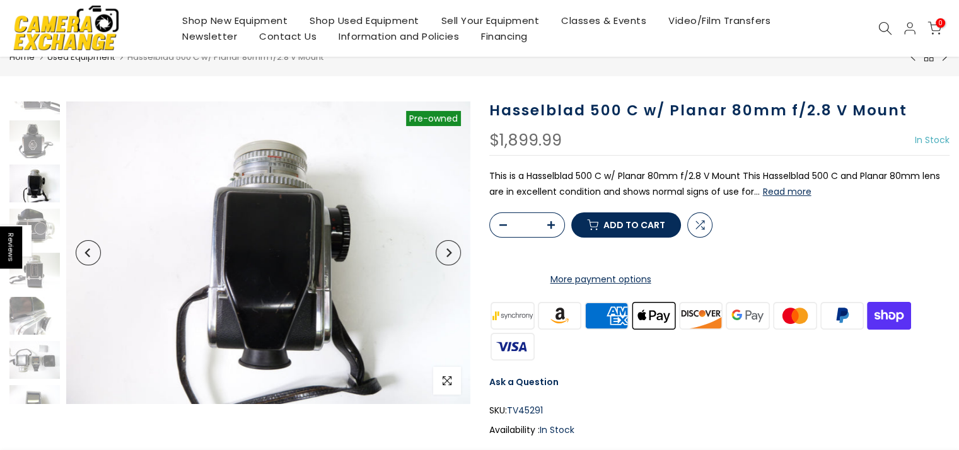
scroll to position [45, 0]
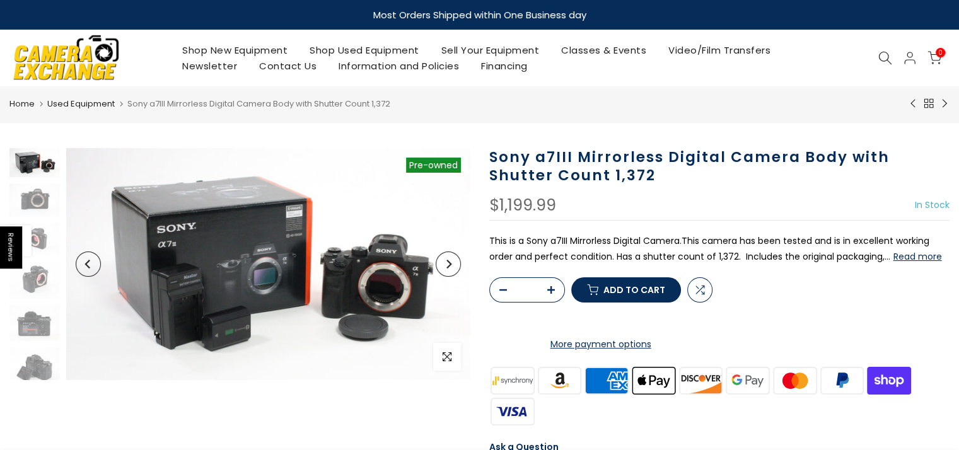
click at [905, 260] on button "Read more" at bounding box center [917, 256] width 49 height 11
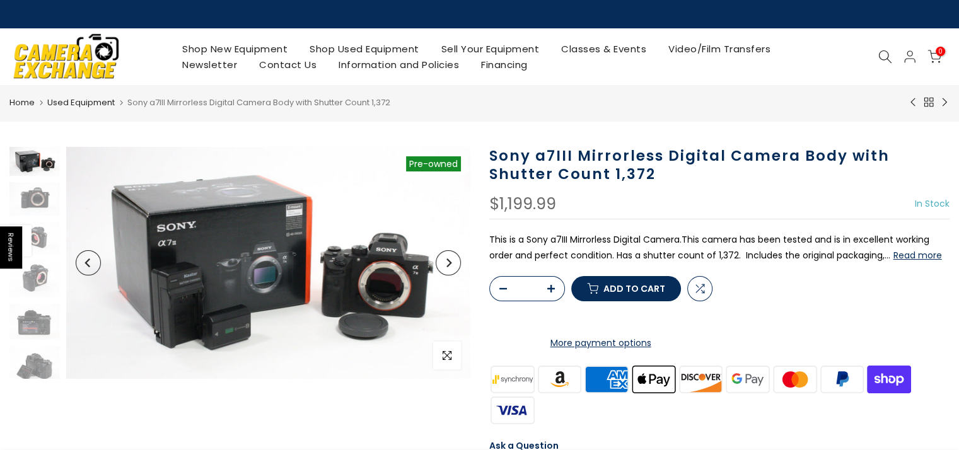
click at [441, 264] on button "Next" at bounding box center [448, 262] width 25 height 25
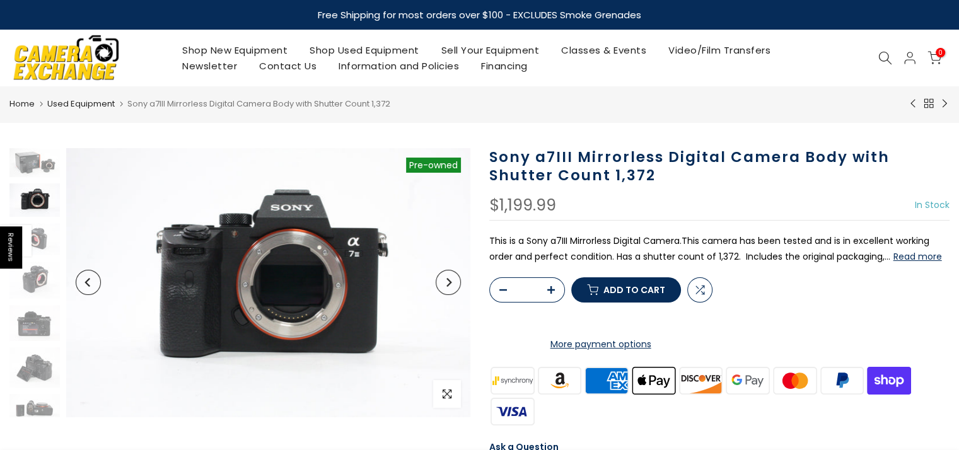
click at [445, 289] on button "Next" at bounding box center [448, 282] width 25 height 25
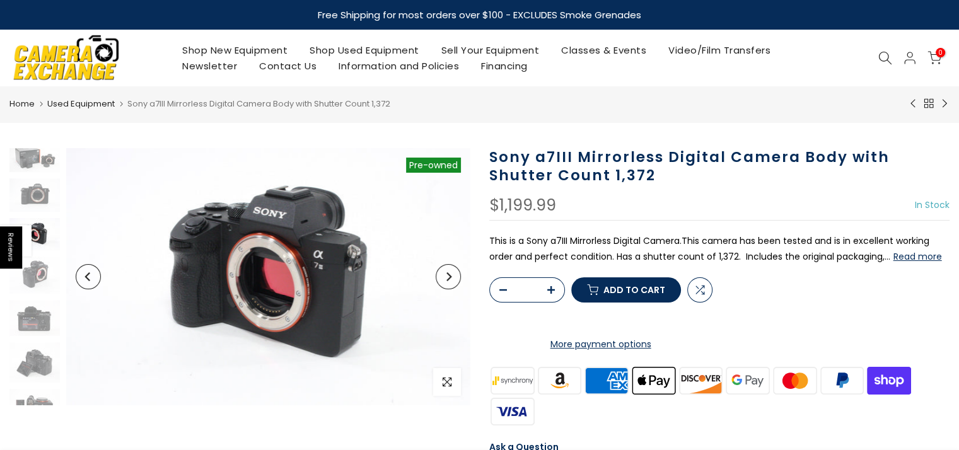
scroll to position [12, 0]
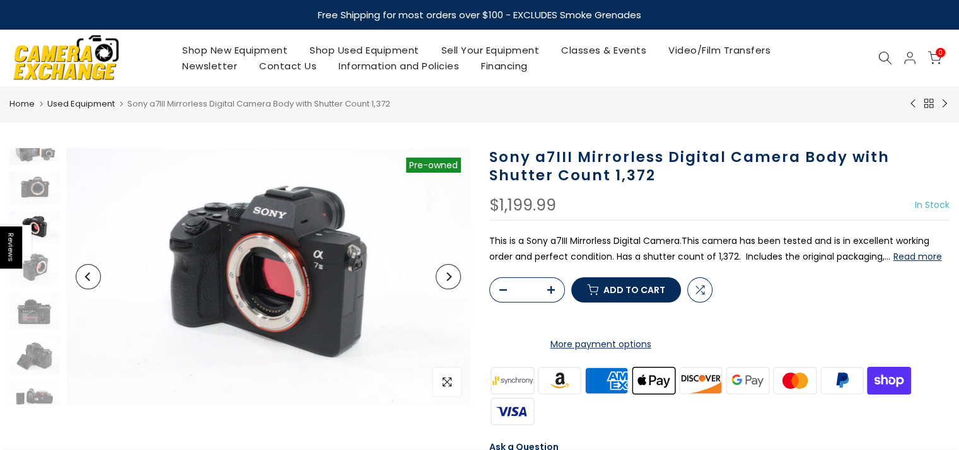
click at [445, 289] on button "Next" at bounding box center [448, 276] width 25 height 25
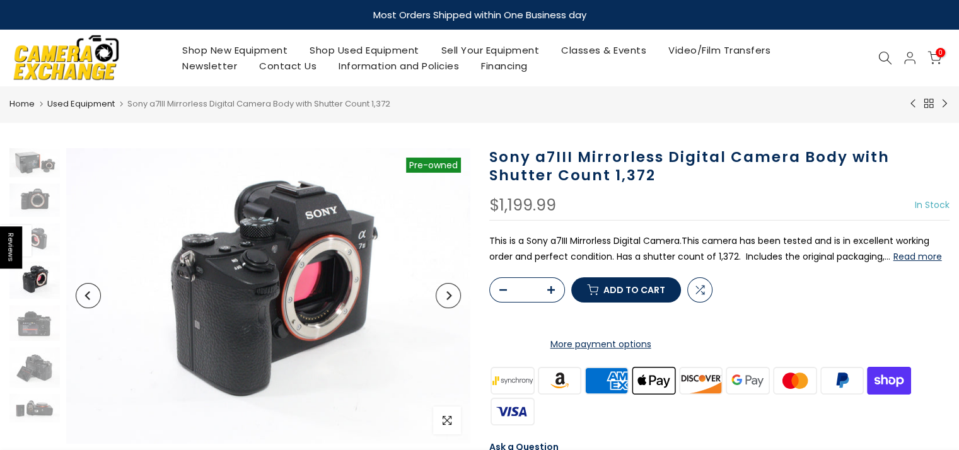
click at [445, 289] on button "Next" at bounding box center [448, 295] width 25 height 25
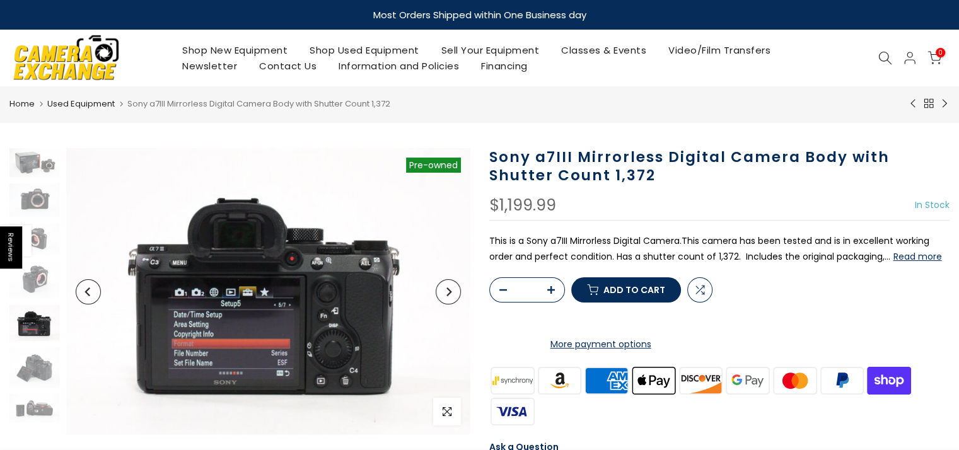
click at [445, 289] on icon "Next" at bounding box center [448, 291] width 9 height 9
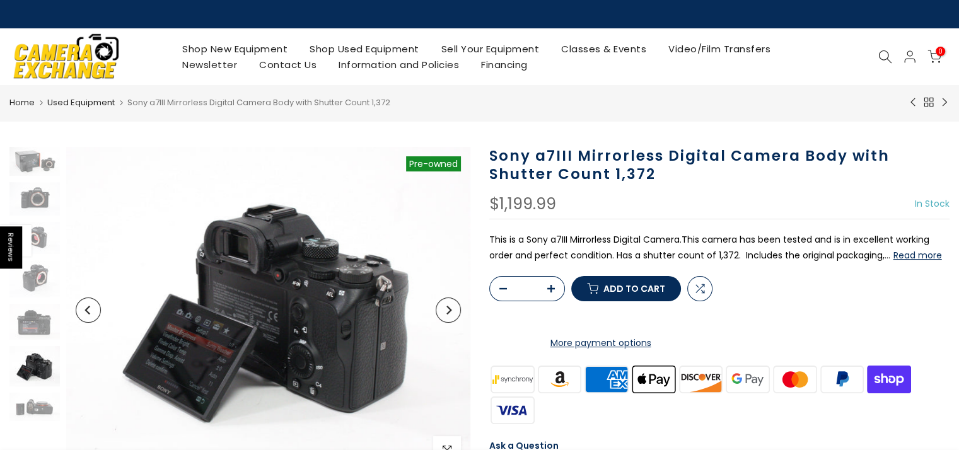
click at [446, 311] on icon "Next" at bounding box center [448, 310] width 9 height 9
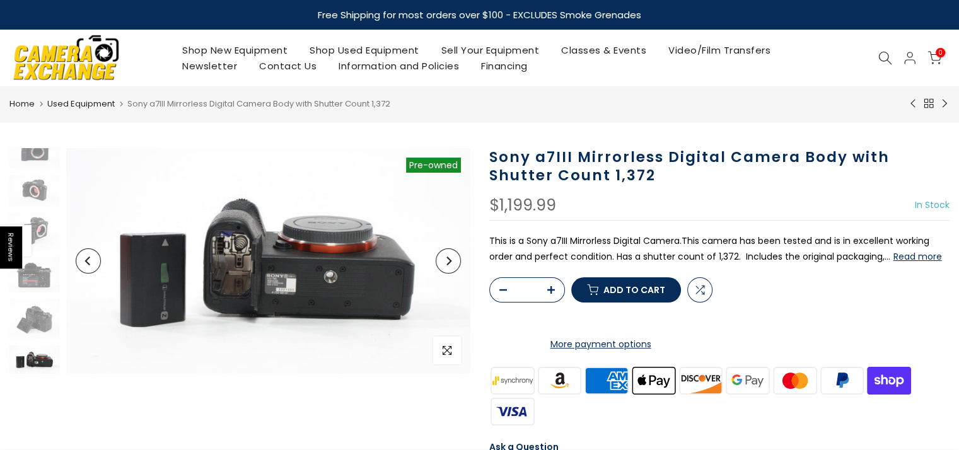
click at [451, 270] on button "Next" at bounding box center [448, 260] width 25 height 25
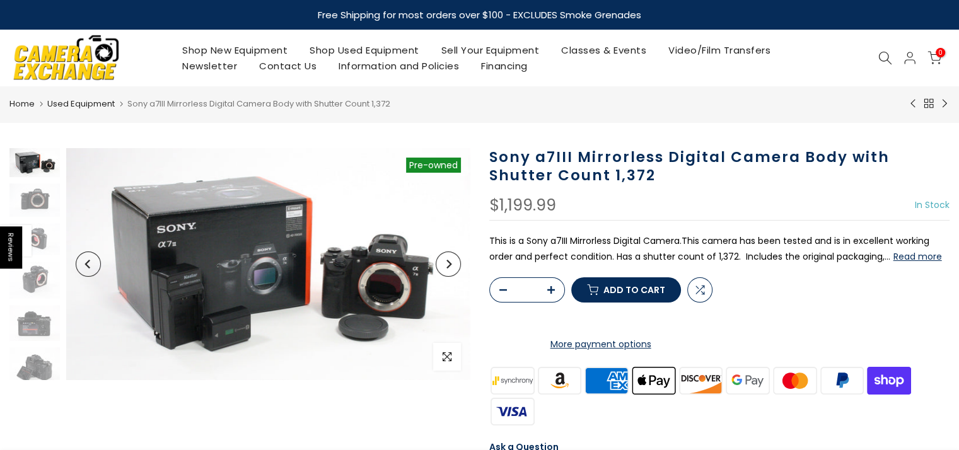
click at [451, 270] on button "Next" at bounding box center [448, 264] width 25 height 25
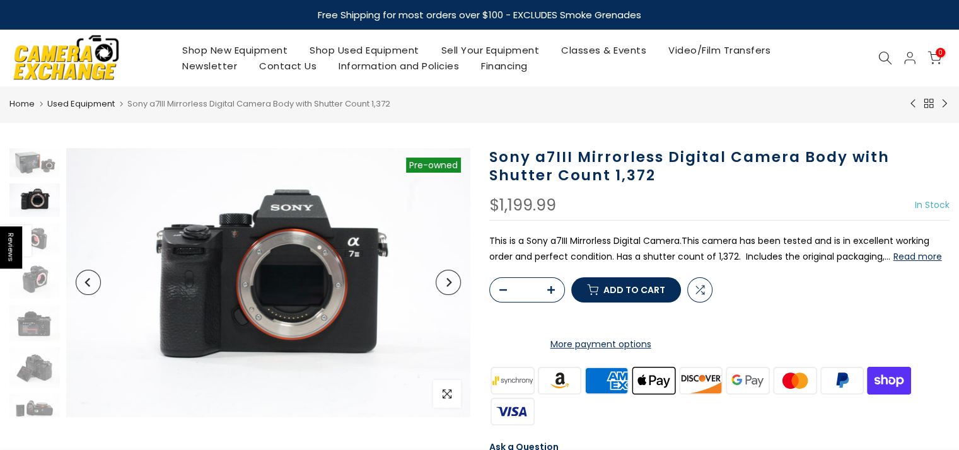
click at [30, 250] on span at bounding box center [16, 241] width 32 height 32
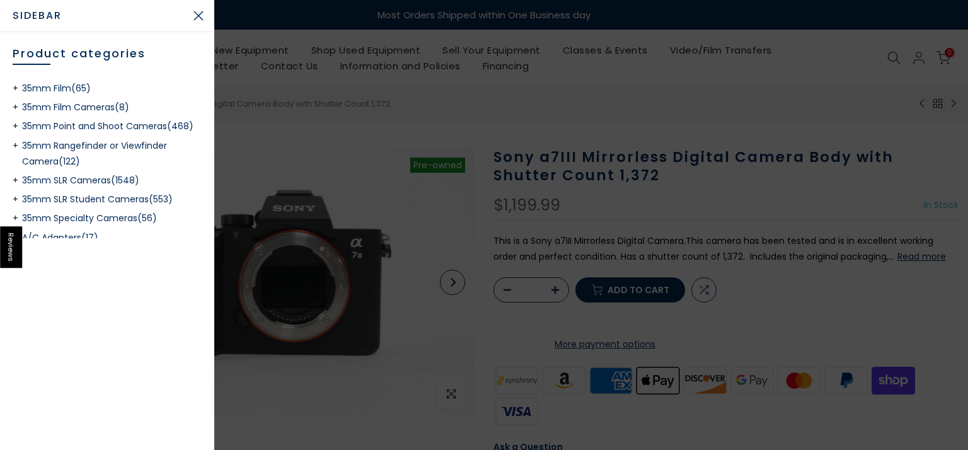
click at [196, 12] on button "Close sidebar" at bounding box center [199, 16] width 32 height 32
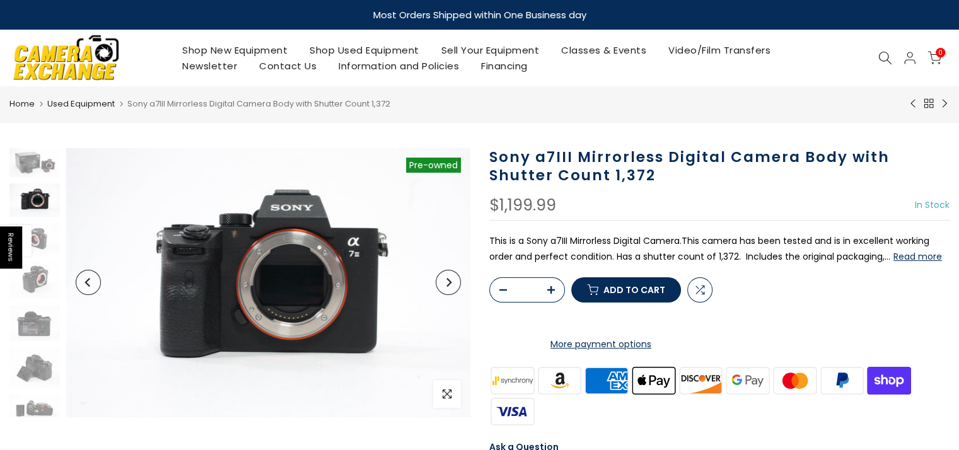
click at [39, 279] on img at bounding box center [34, 280] width 50 height 37
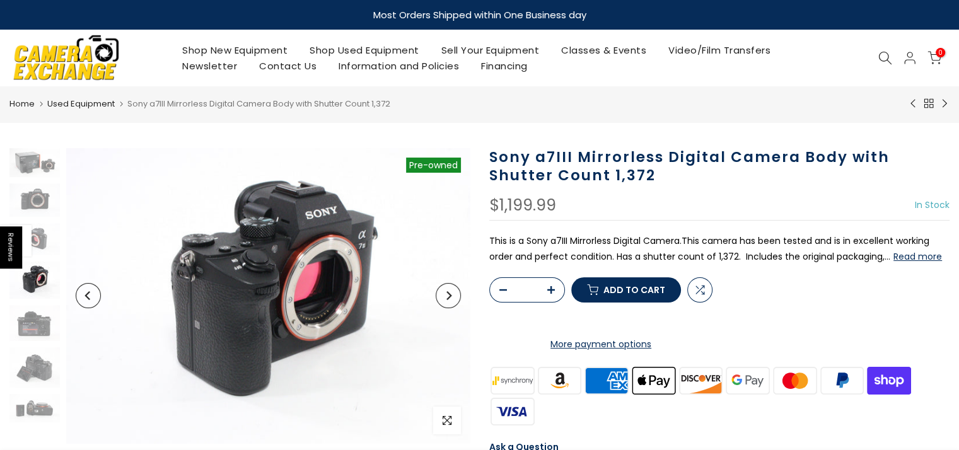
click at [31, 330] on img at bounding box center [34, 323] width 50 height 36
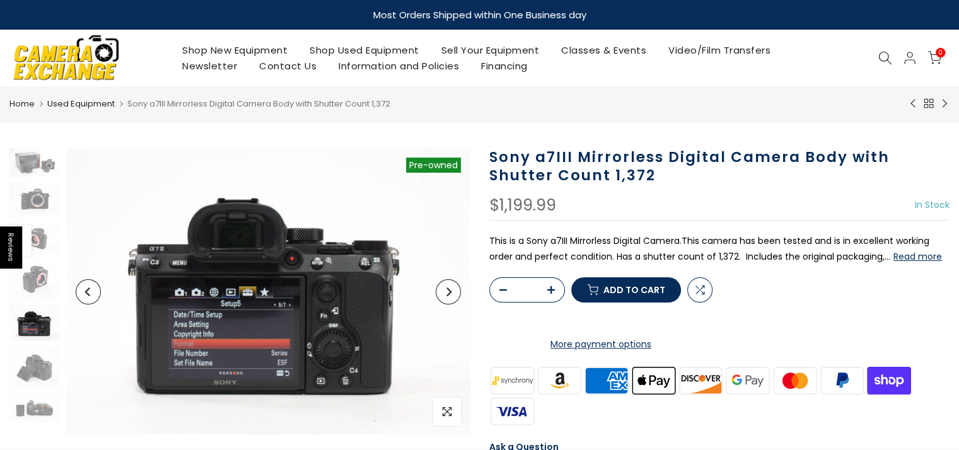
click at [26, 361] on img at bounding box center [34, 367] width 50 height 41
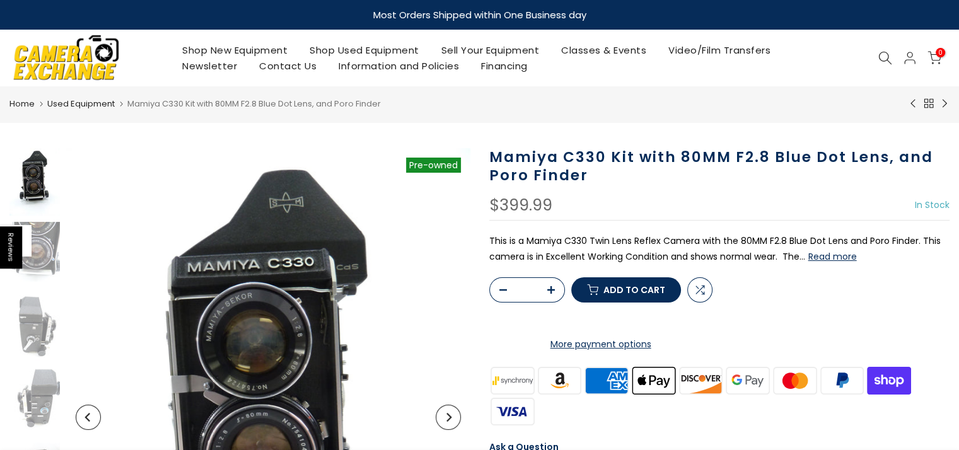
click at [829, 259] on button "Read more" at bounding box center [832, 256] width 49 height 11
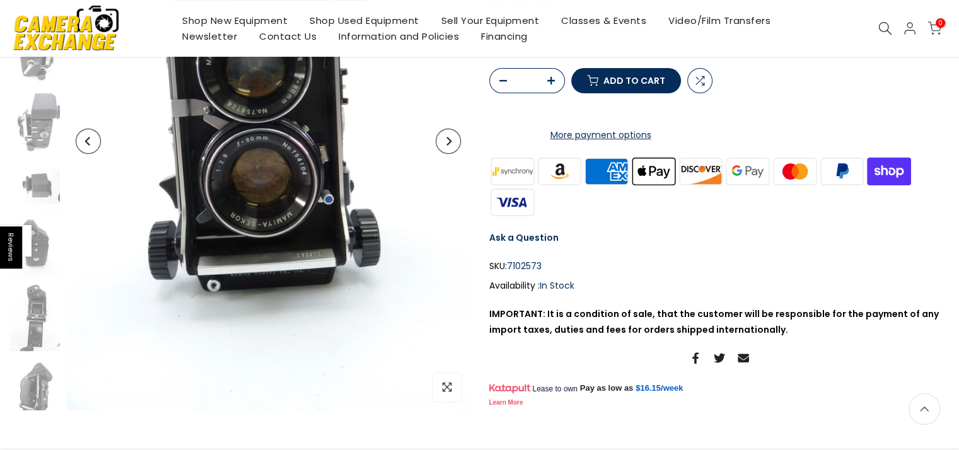
scroll to position [25, 0]
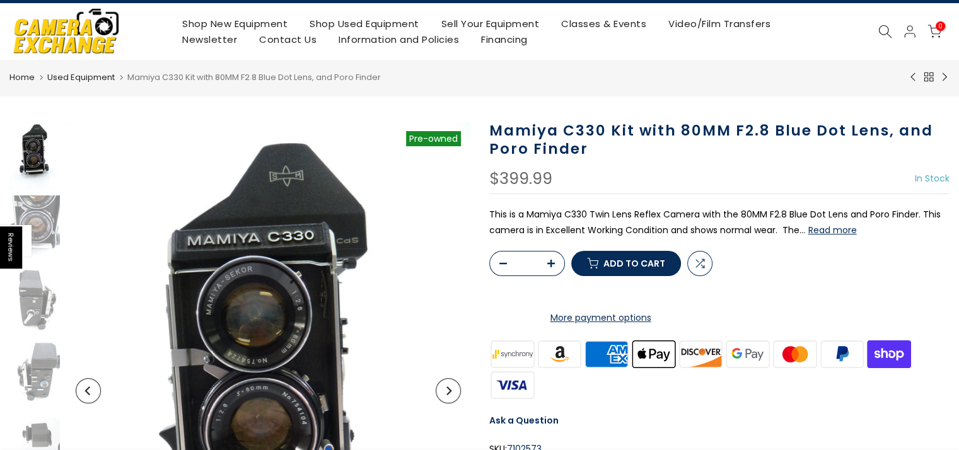
click at [445, 385] on button "Next" at bounding box center [448, 390] width 25 height 25
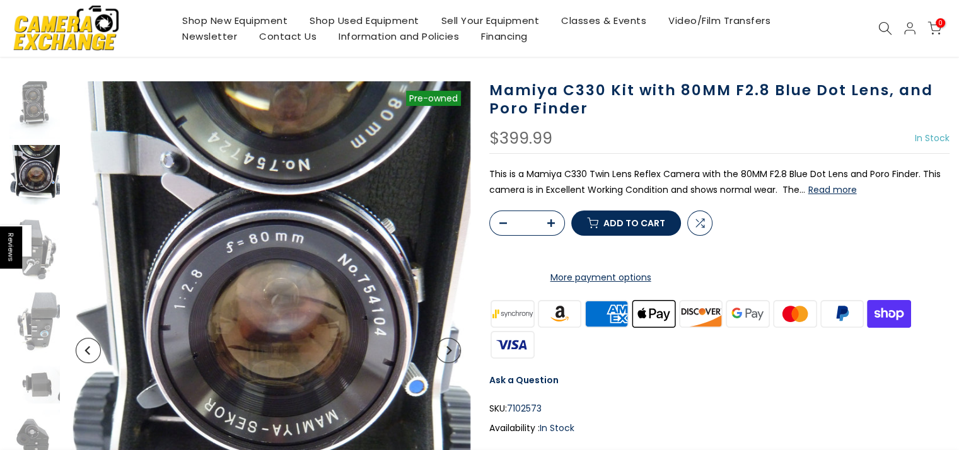
scroll to position [88, 0]
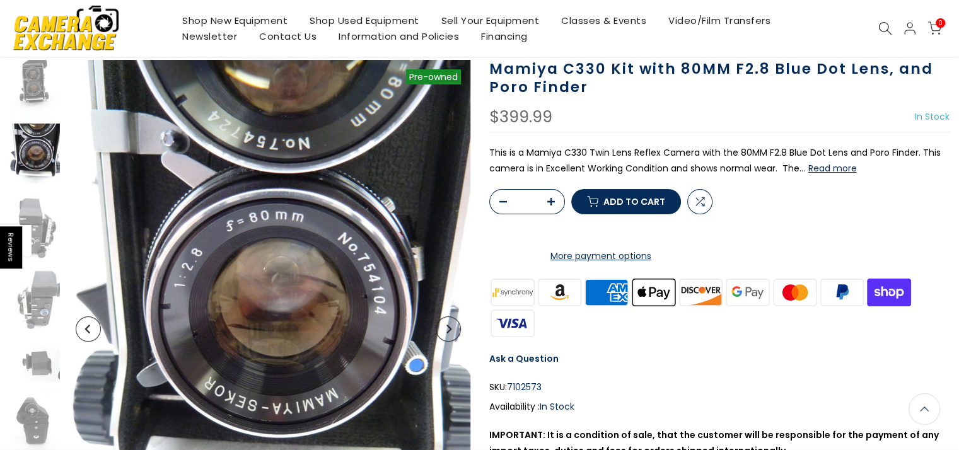
click at [448, 339] on button "Next" at bounding box center [448, 328] width 25 height 25
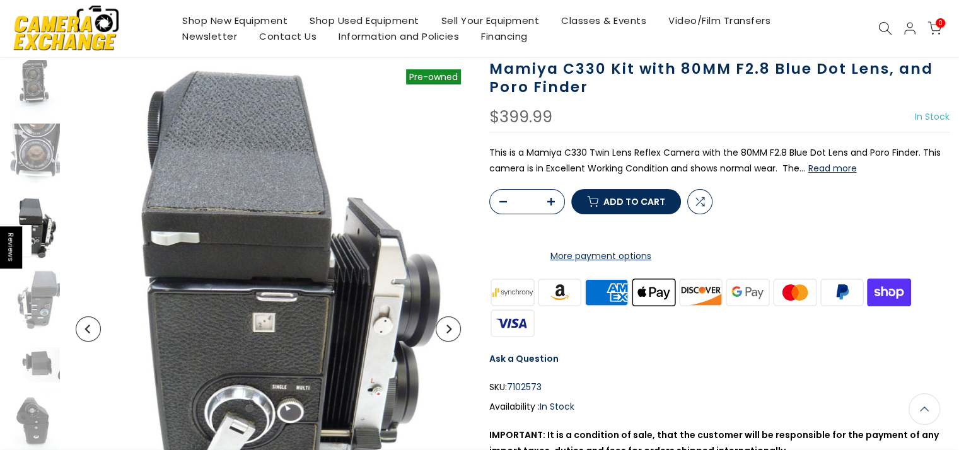
scroll to position [14, 0]
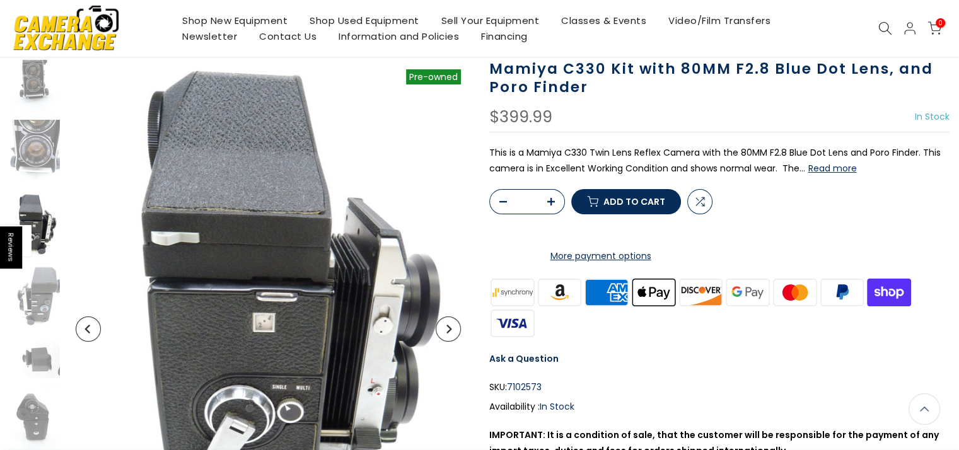
click at [448, 337] on button "Next" at bounding box center [448, 328] width 25 height 25
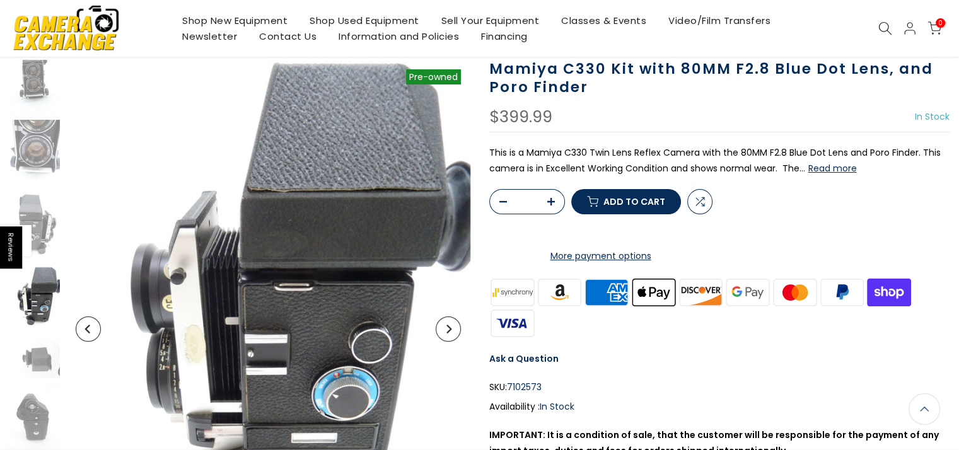
click at [447, 337] on button "Next" at bounding box center [448, 328] width 25 height 25
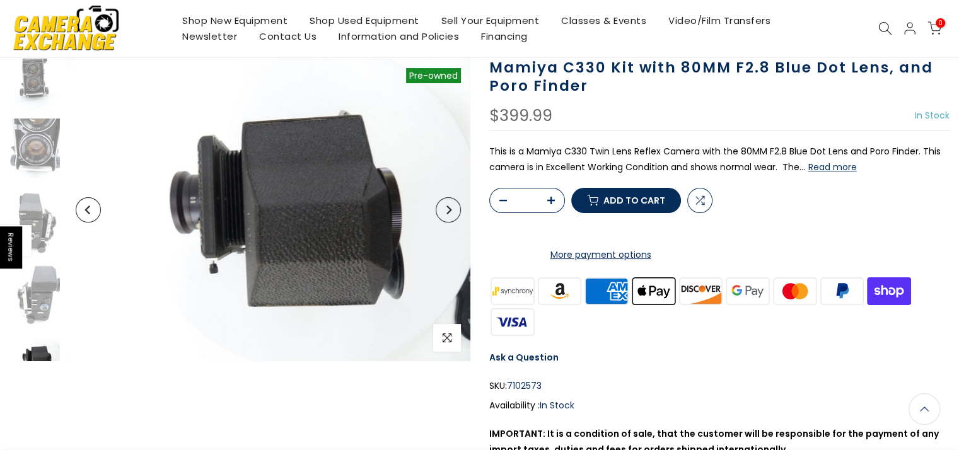
scroll to position [87, 0]
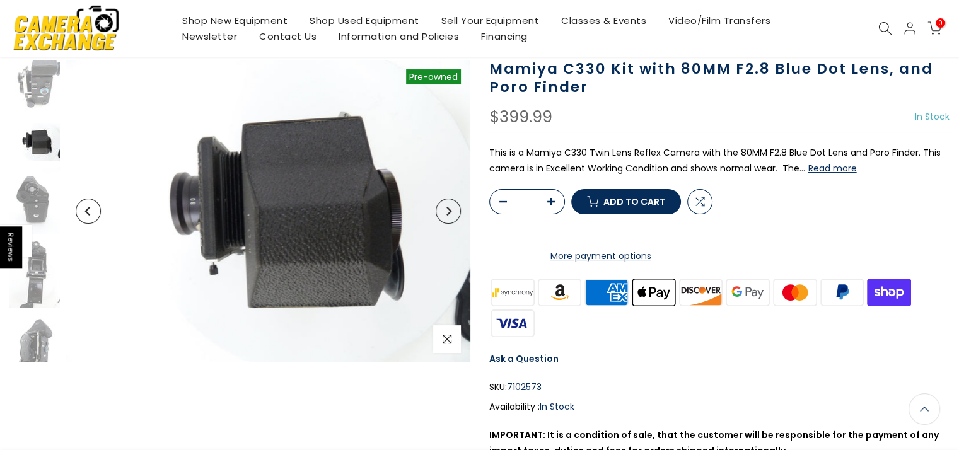
click at [449, 211] on icon "Next" at bounding box center [448, 211] width 5 height 9
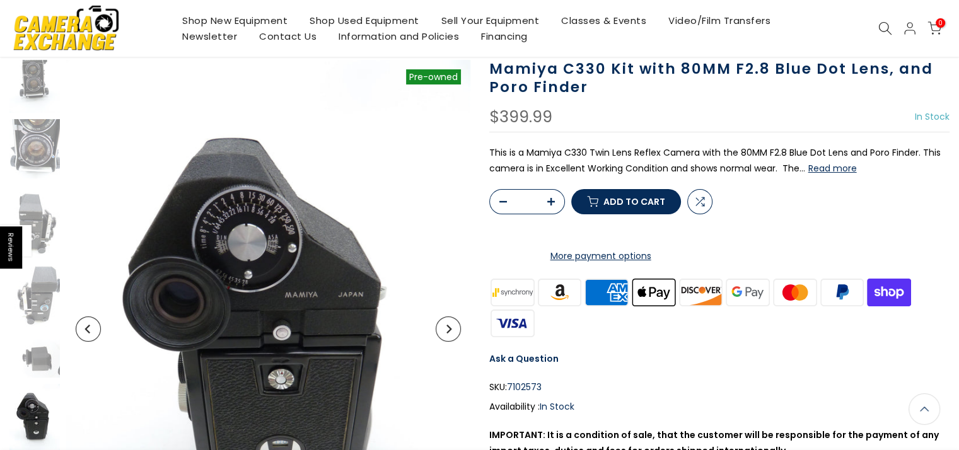
scroll to position [14, 0]
click at [446, 326] on icon "Next" at bounding box center [448, 329] width 9 height 9
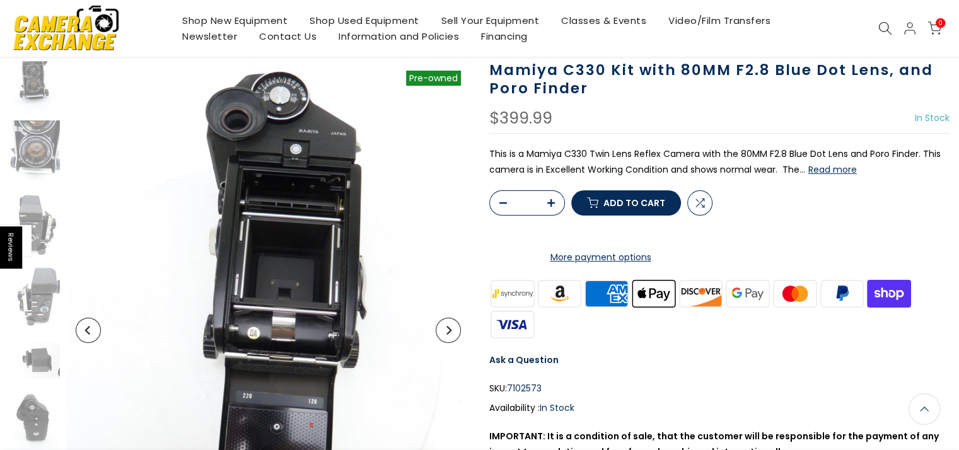
scroll to position [88, 0]
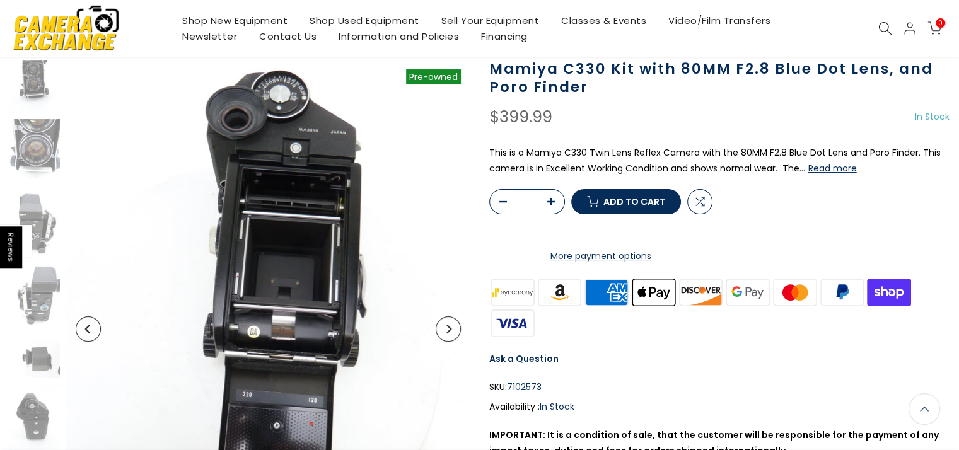
click at [446, 326] on icon "Next" at bounding box center [448, 329] width 9 height 9
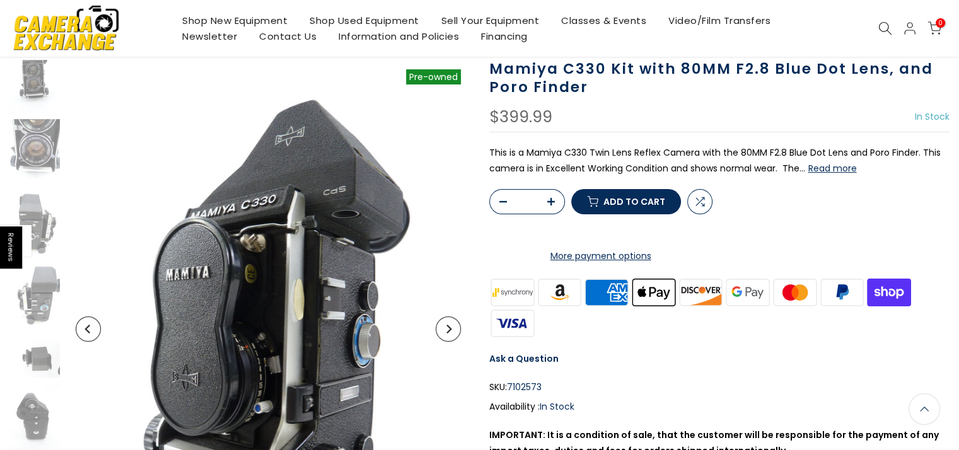
click at [446, 326] on icon "Next" at bounding box center [448, 329] width 9 height 9
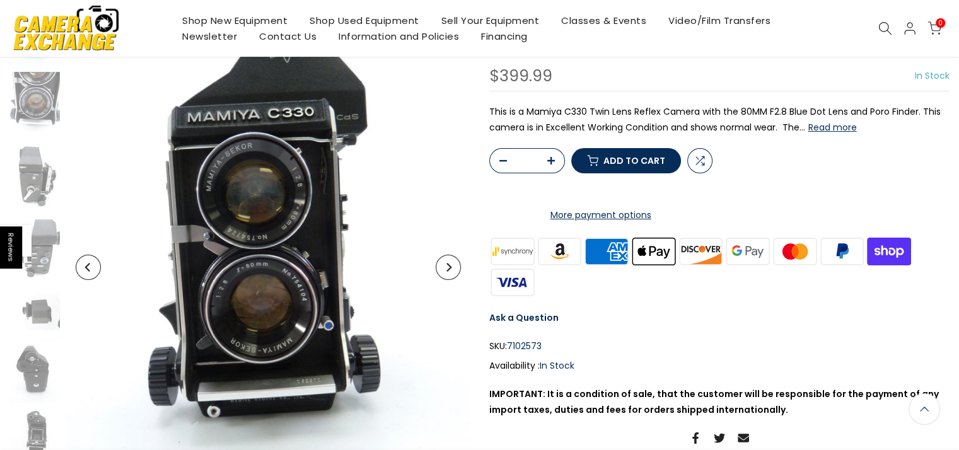
scroll to position [151, 0]
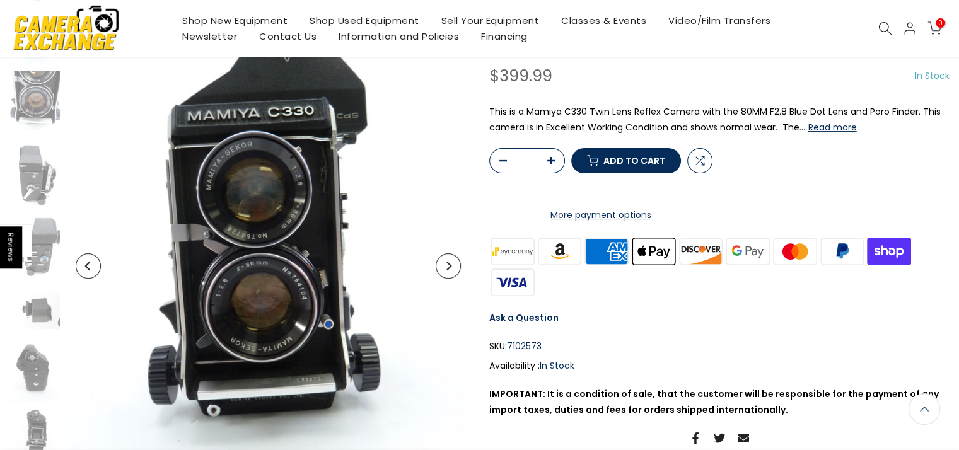
click at [297, 209] on img at bounding box center [268, 266] width 404 height 538
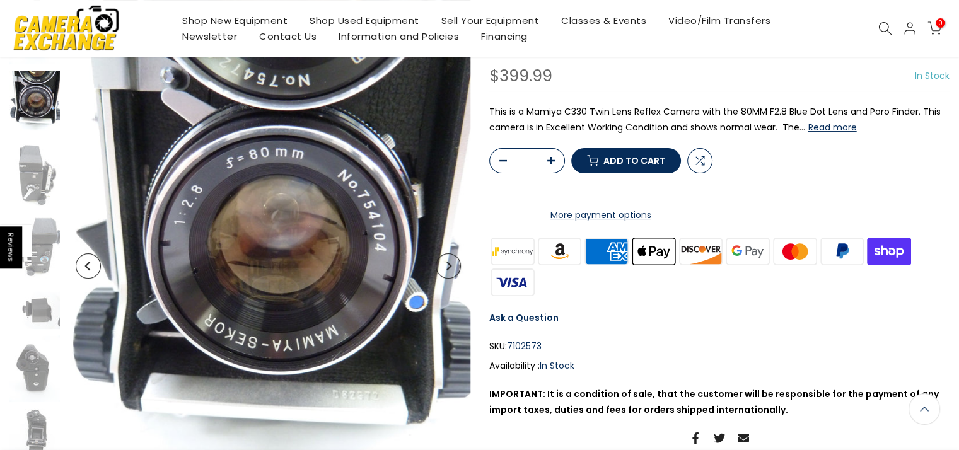
scroll to position [10, 0]
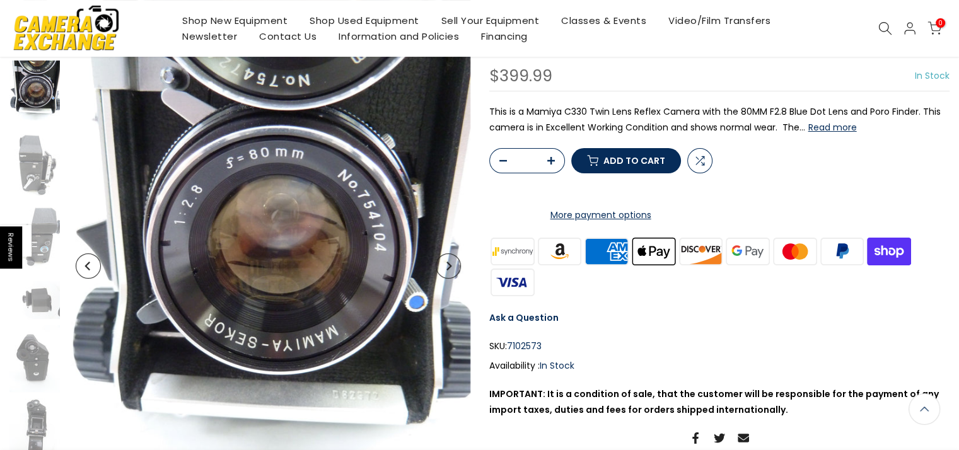
click at [448, 268] on icon "Next" at bounding box center [448, 266] width 5 height 9
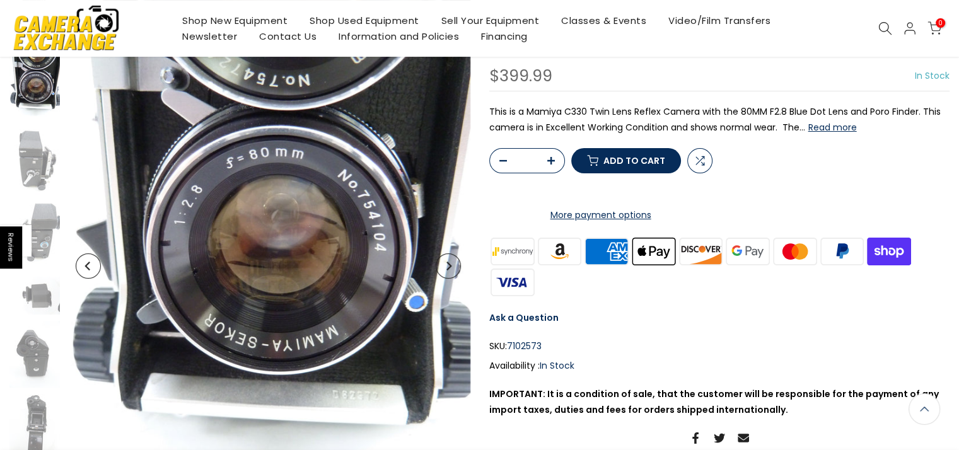
scroll to position [150, 0]
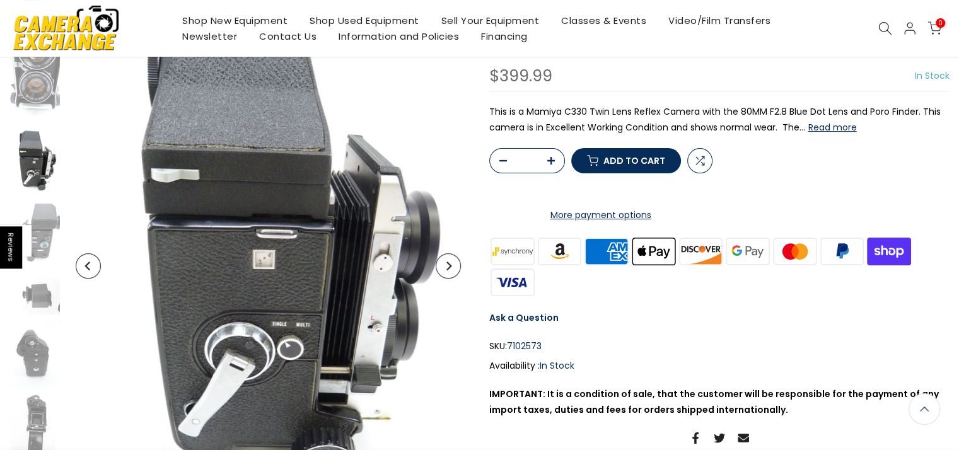
click at [447, 267] on icon "Next" at bounding box center [448, 266] width 9 height 9
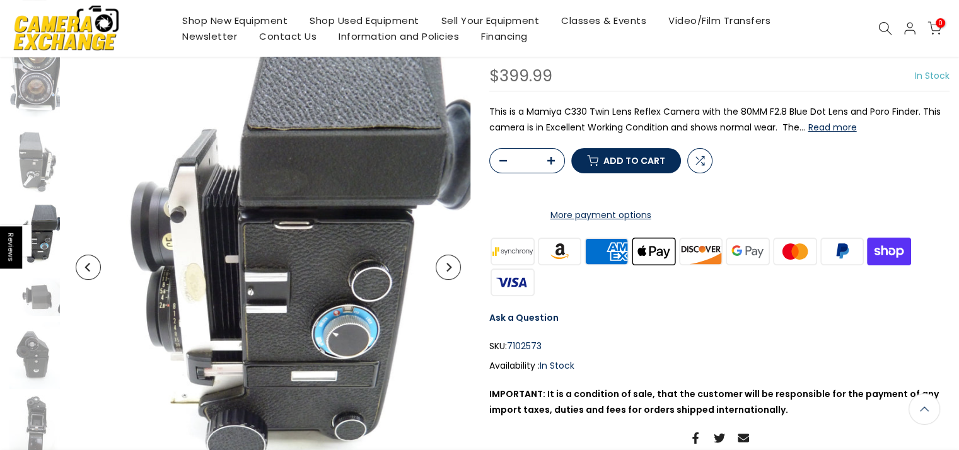
scroll to position [151, 0]
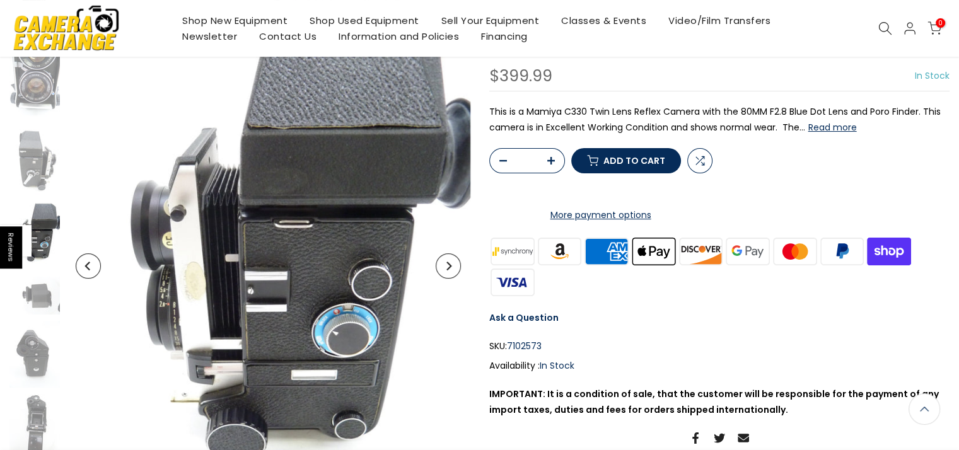
click at [443, 260] on button "Next" at bounding box center [448, 265] width 25 height 25
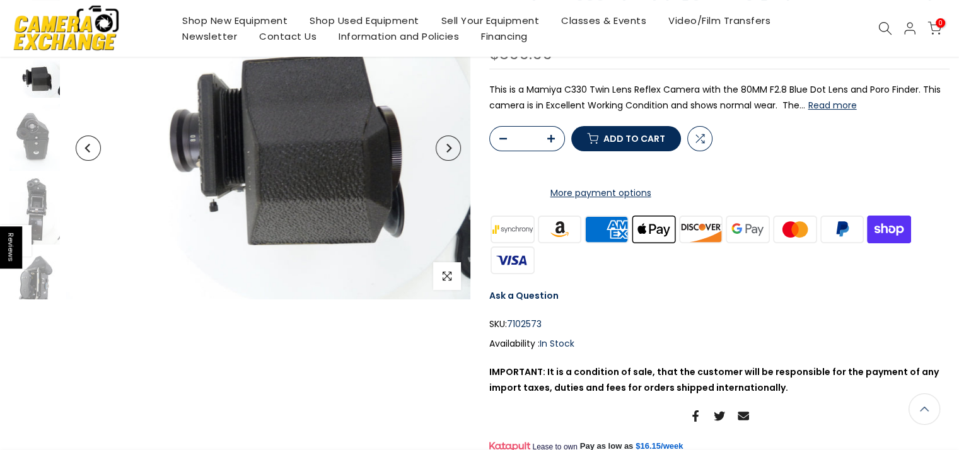
click at [451, 144] on icon "Next" at bounding box center [448, 148] width 9 height 9
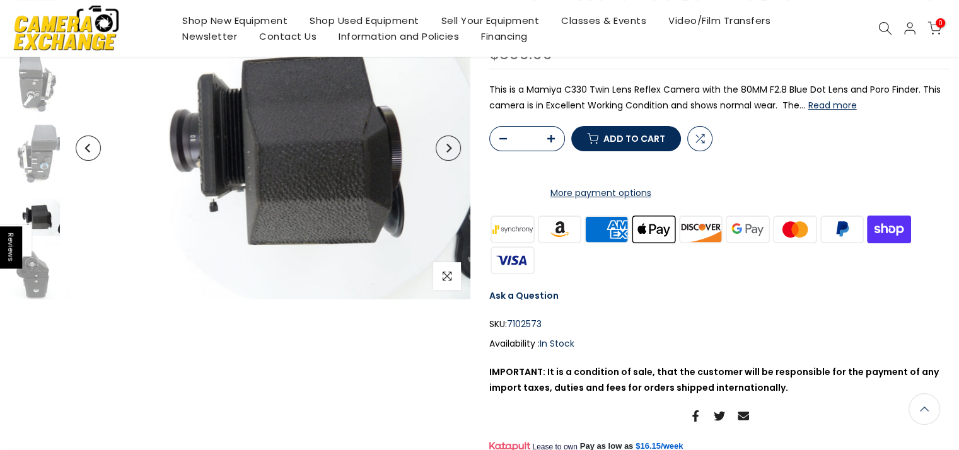
scroll to position [14, 0]
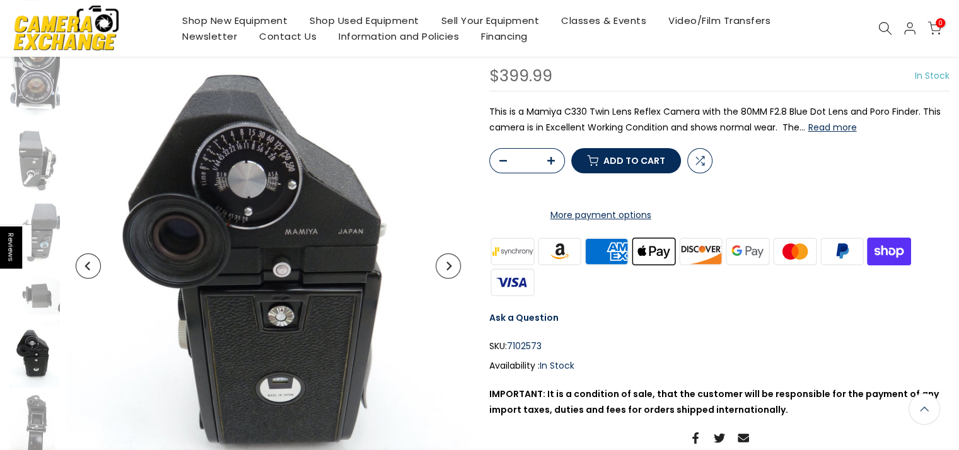
click at [449, 265] on icon "Next" at bounding box center [448, 266] width 5 height 9
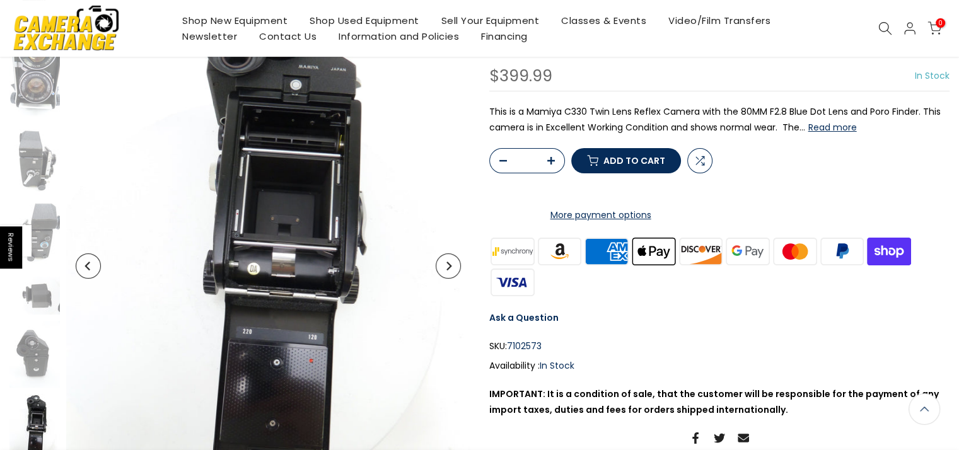
scroll to position [150, 0]
click at [449, 265] on icon "Next" at bounding box center [448, 266] width 5 height 9
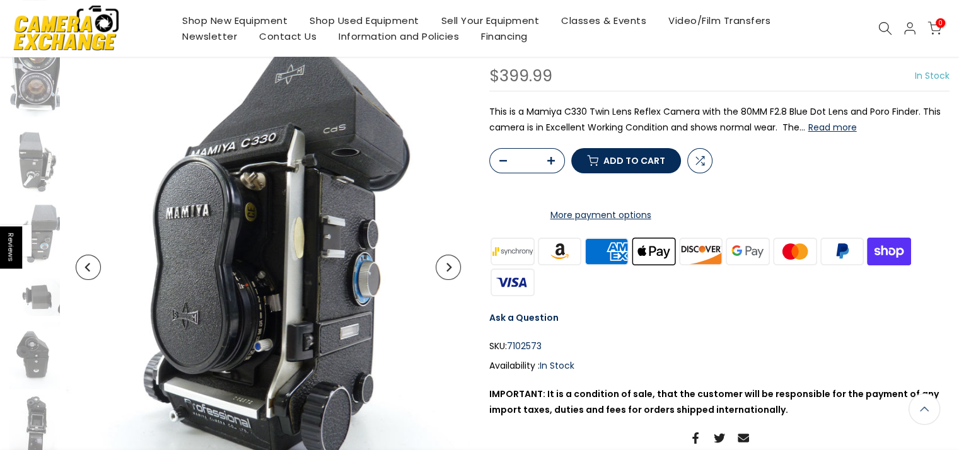
scroll to position [151, 0]
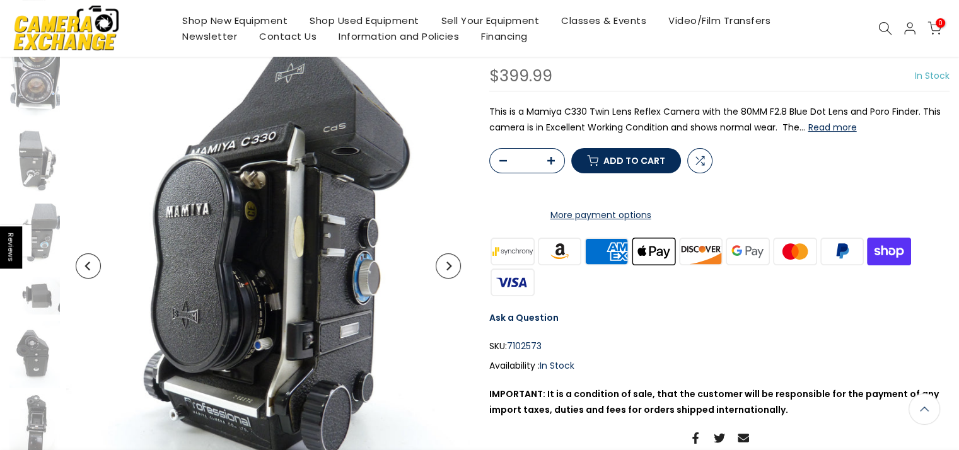
click at [449, 270] on button "Next" at bounding box center [448, 265] width 25 height 25
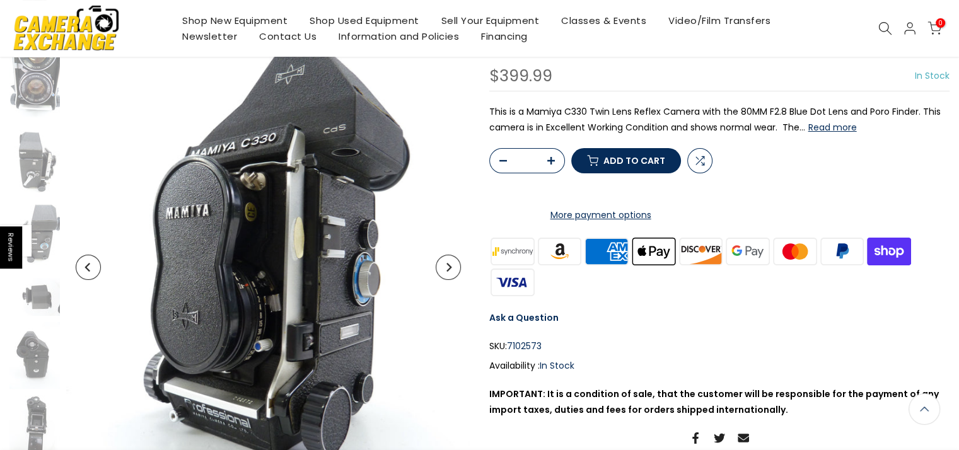
scroll to position [0, 0]
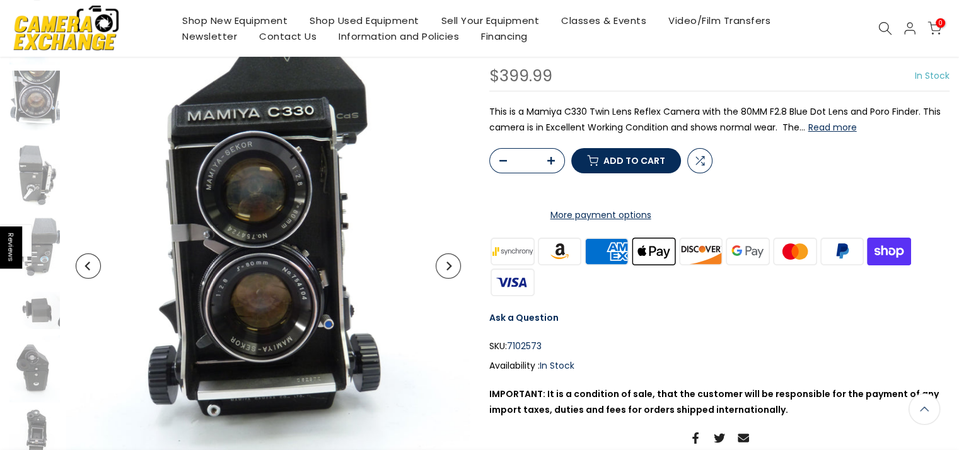
click at [449, 270] on button "Next" at bounding box center [448, 265] width 25 height 25
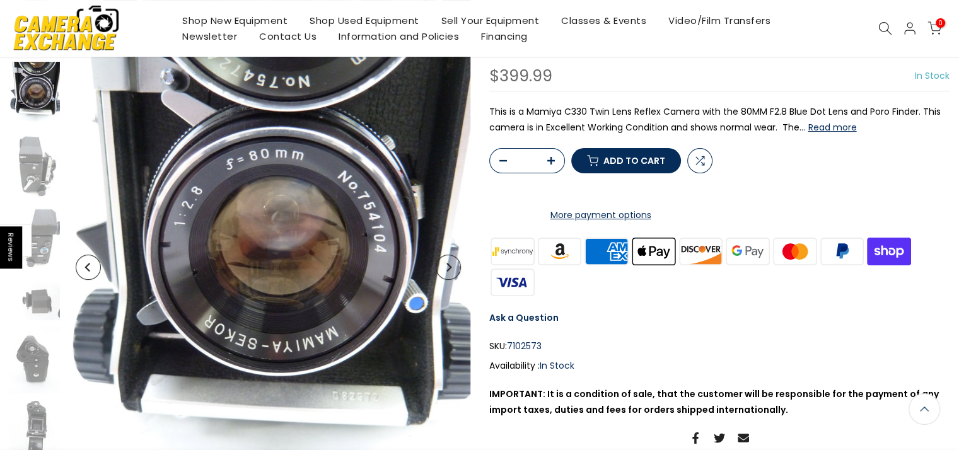
scroll to position [151, 0]
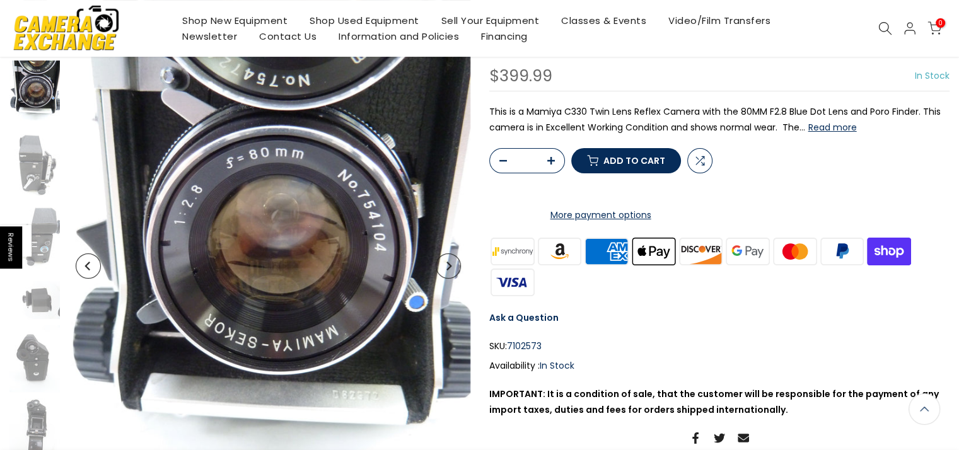
click at [444, 264] on icon "Next" at bounding box center [448, 266] width 9 height 9
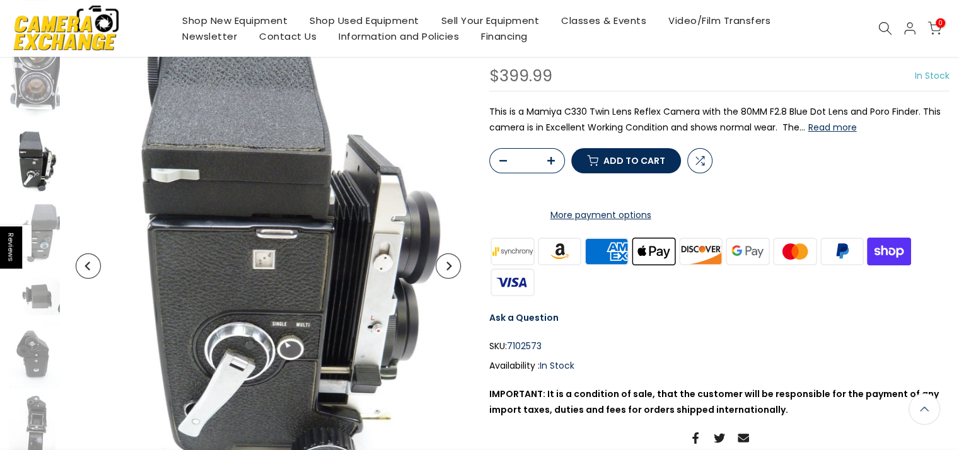
click at [444, 259] on button "Next" at bounding box center [448, 265] width 25 height 25
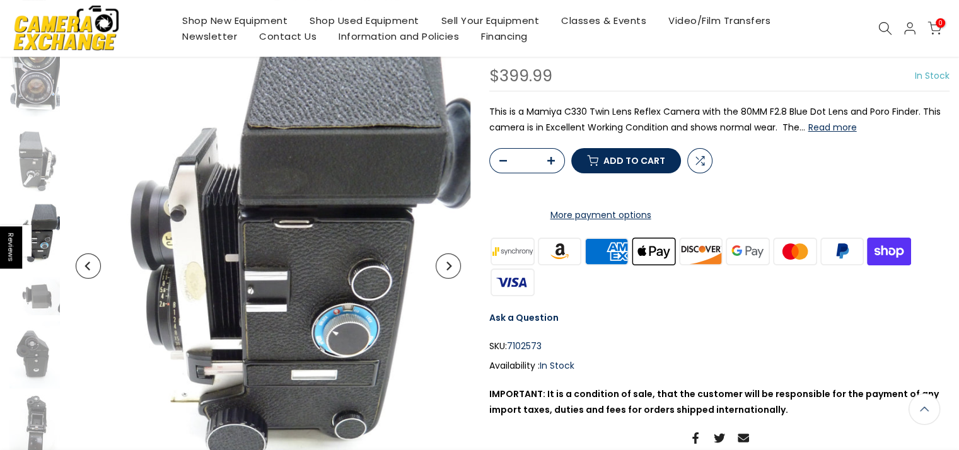
click at [443, 259] on button "Next" at bounding box center [448, 265] width 25 height 25
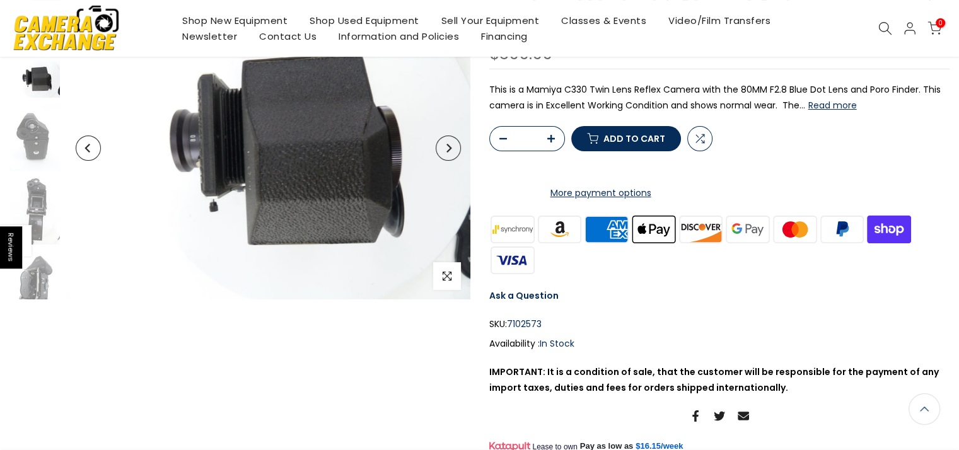
click at [445, 145] on icon "Next" at bounding box center [448, 148] width 9 height 9
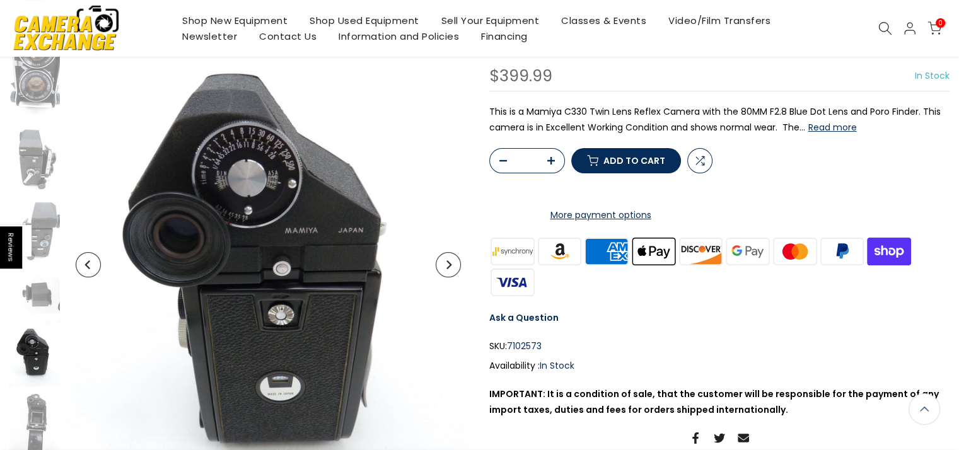
scroll to position [150, 0]
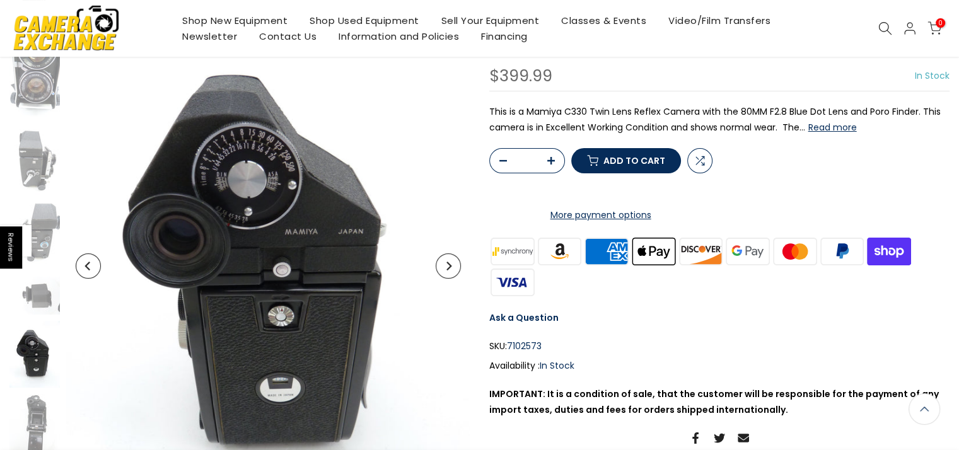
click at [449, 262] on icon "Next" at bounding box center [448, 266] width 9 height 9
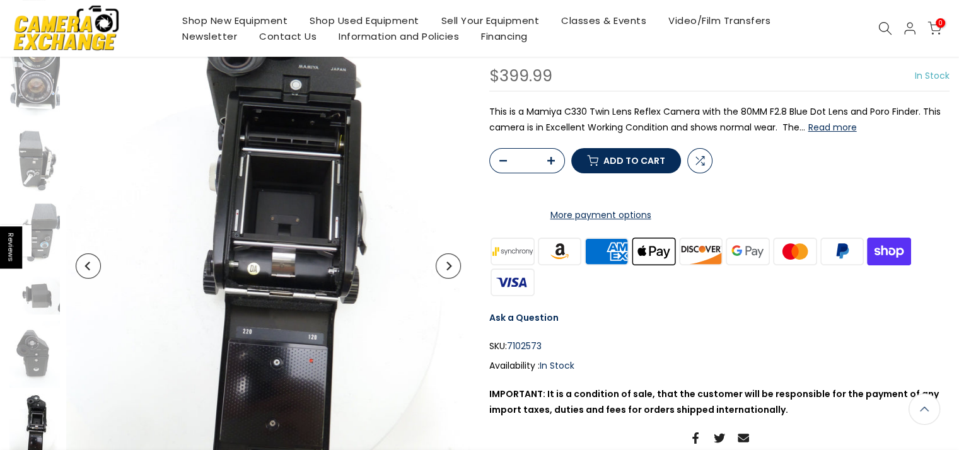
click at [445, 258] on button "Next" at bounding box center [448, 265] width 25 height 25
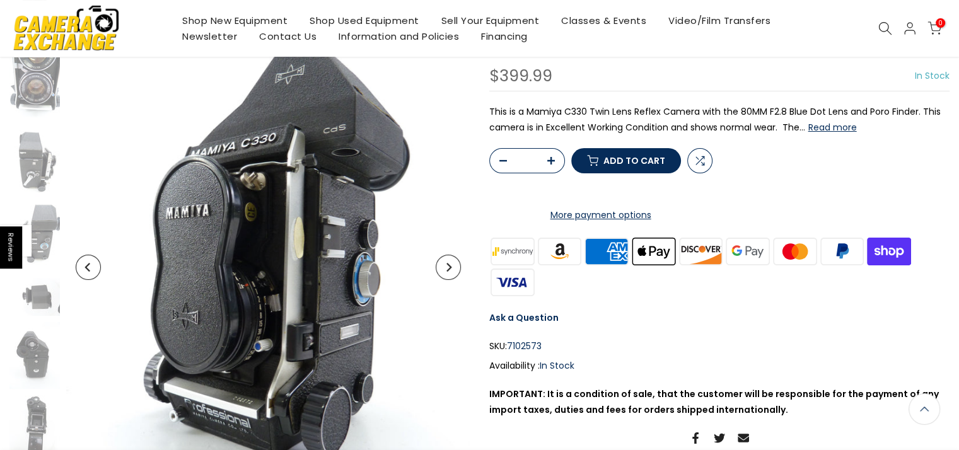
scroll to position [151, 0]
